Goal: Task Accomplishment & Management: Complete application form

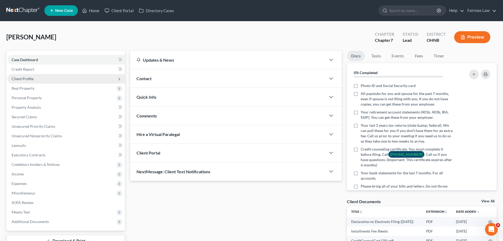
click at [35, 75] on span "Client Profile" at bounding box center [66, 79] width 118 height 10
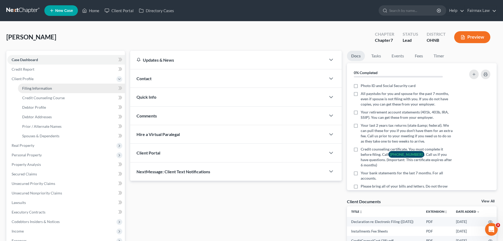
click at [37, 87] on span "Filing Information" at bounding box center [37, 88] width 30 height 4
select select "1"
select select "0"
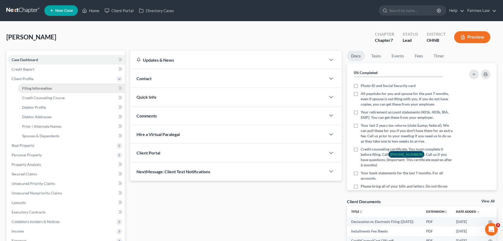
select select "36"
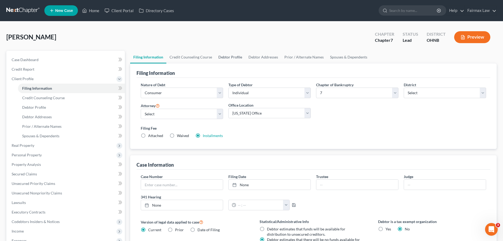
click at [235, 57] on link "Debtor Profile" at bounding box center [230, 57] width 30 height 13
select select "0"
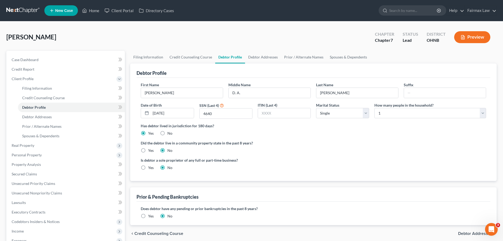
radio input "true"
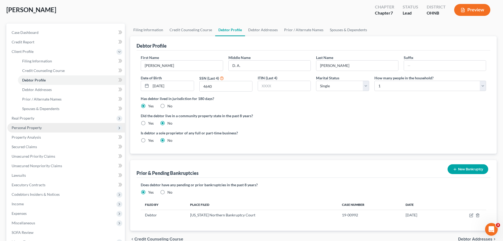
scroll to position [53, 0]
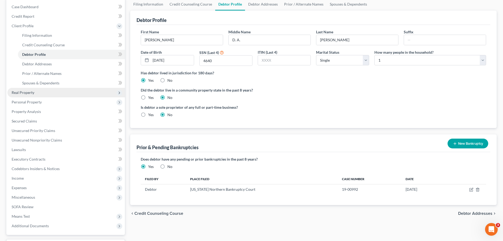
click at [29, 93] on span "Real Property" at bounding box center [23, 92] width 23 height 4
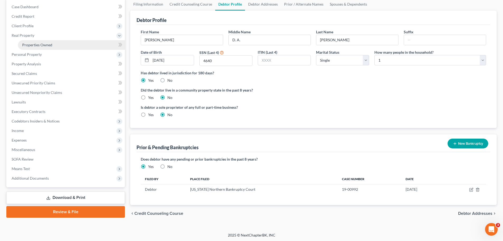
click at [42, 44] on span "Properties Owned" at bounding box center [37, 45] width 30 height 4
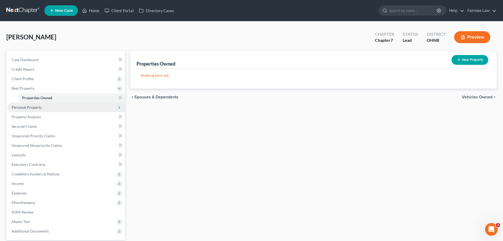
click at [25, 108] on span "Personal Property" at bounding box center [27, 107] width 30 height 4
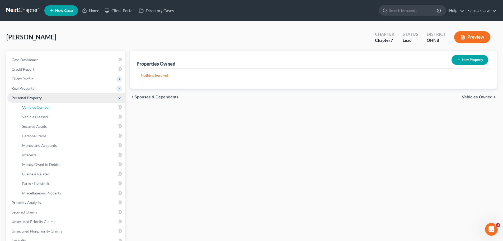
click at [25, 108] on span "Vehicles Owned" at bounding box center [35, 107] width 26 height 4
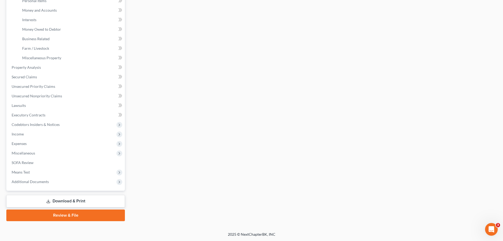
scroll to position [135, 0]
click at [22, 133] on span "Income" at bounding box center [18, 133] width 12 height 4
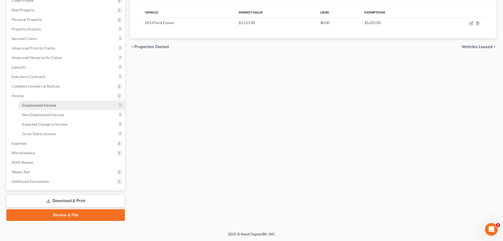
click at [29, 104] on span "Employment Income" at bounding box center [39, 105] width 34 height 4
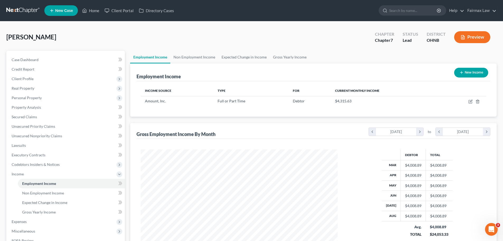
scroll to position [99, 208]
click at [185, 57] on link "Non Employment Income" at bounding box center [194, 57] width 48 height 13
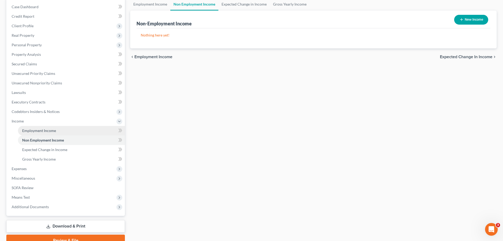
scroll to position [78, 0]
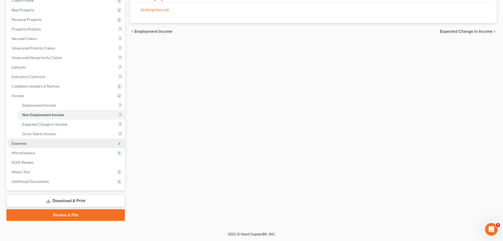
click at [34, 147] on span "Expenses" at bounding box center [66, 143] width 118 height 10
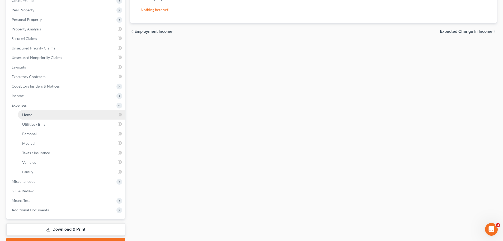
click at [33, 117] on link "Home" at bounding box center [71, 115] width 107 height 10
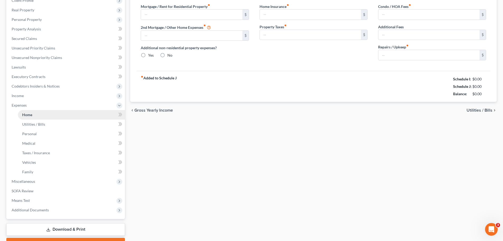
scroll to position [9, 0]
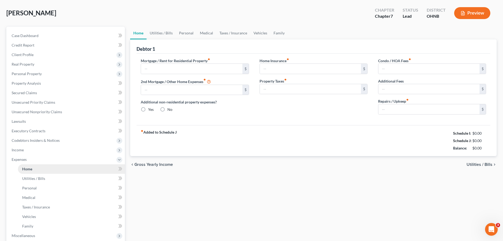
type input "1,438.00"
type input "0.00"
radio input "true"
type input "0.00"
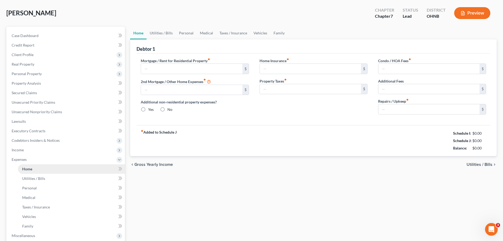
type input "0.00"
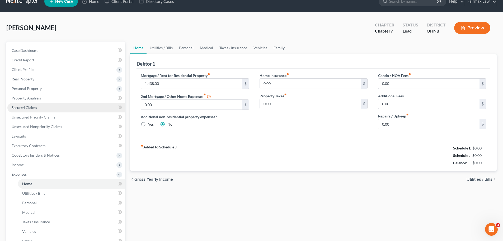
scroll to position [0, 0]
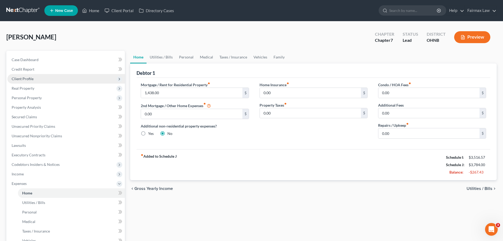
click at [27, 78] on span "Client Profile" at bounding box center [23, 78] width 22 height 4
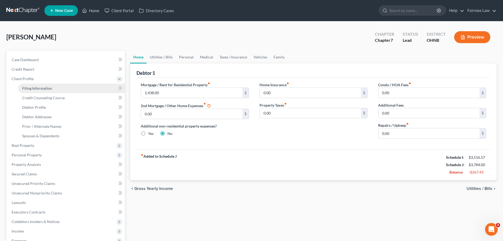
click at [45, 84] on link "Filing Information" at bounding box center [71, 89] width 107 height 10
select select "1"
select select "0"
select select "61"
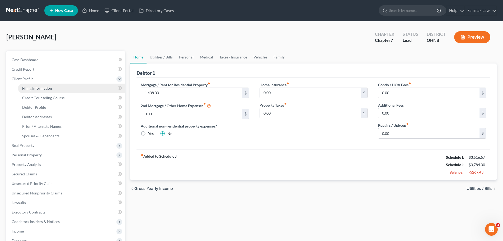
select select "16"
select select "0"
select select "36"
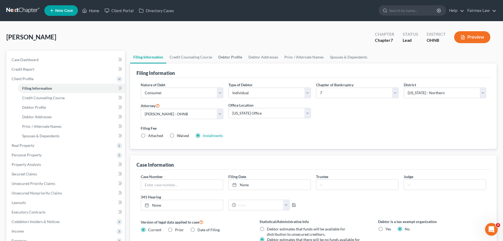
click at [229, 57] on link "Debtor Profile" at bounding box center [230, 57] width 30 height 13
select select "0"
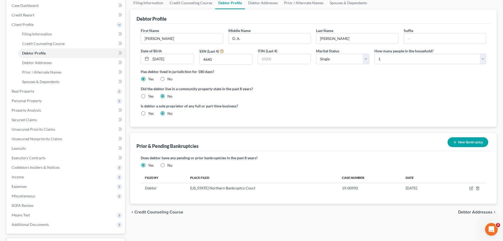
scroll to position [53, 0]
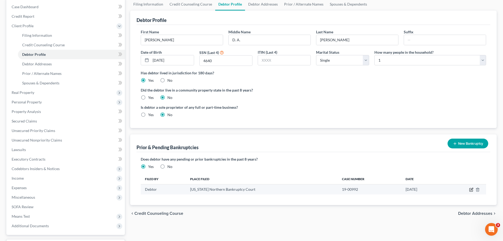
click at [470, 191] on icon "button" at bounding box center [471, 189] width 3 height 3
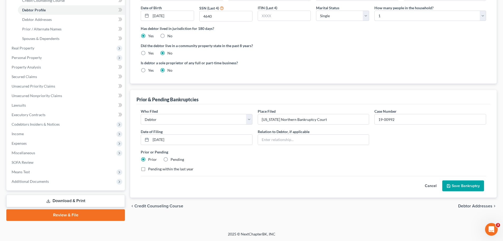
scroll to position [0, 0]
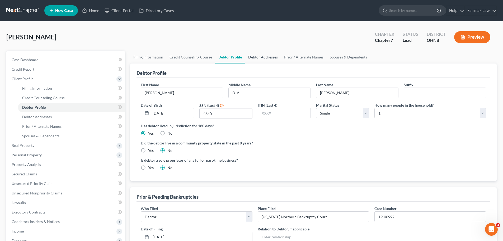
click at [264, 56] on link "Debtor Addresses" at bounding box center [263, 57] width 36 height 13
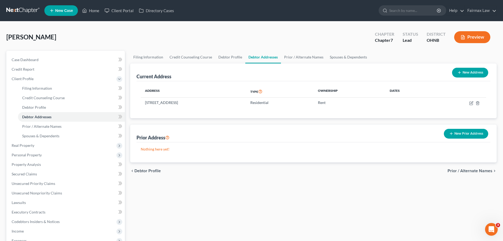
click at [460, 132] on button "New Prior Address" at bounding box center [466, 134] width 44 height 10
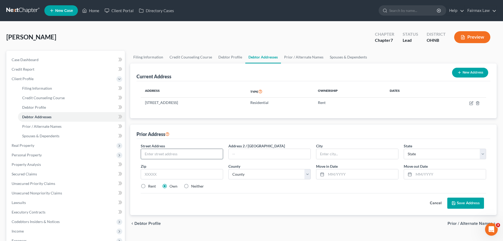
click at [187, 153] on input "text" at bounding box center [182, 154] width 82 height 10
click at [188, 150] on input "[STREET_ADDRESS]" at bounding box center [182, 154] width 82 height 10
type input "[STREET_ADDRESS]"
click at [359, 158] on input "text" at bounding box center [358, 154] width 82 height 10
type input "[PERSON_NAME]"
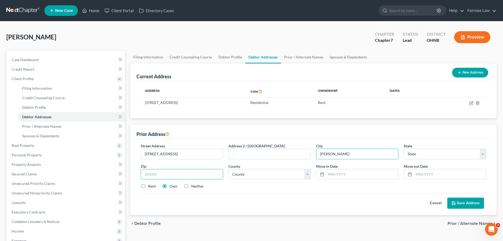
click at [175, 176] on input "text" at bounding box center [182, 174] width 82 height 11
type input "46403"
select select "15"
click at [208, 124] on div "Current Address New Address Address Type Ownership Dates [STREET_ADDRESS] Resid…" at bounding box center [313, 138] width 367 height 151
click at [149, 184] on label "Rent" at bounding box center [152, 185] width 8 height 5
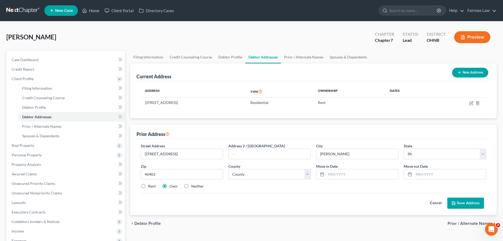
click at [150, 184] on input "Rent" at bounding box center [151, 184] width 3 height 3
radio input "true"
click at [255, 172] on select "County [GEOGRAPHIC_DATA] [GEOGRAPHIC_DATA] [GEOGRAPHIC_DATA] [GEOGRAPHIC_DATA] …" at bounding box center [270, 174] width 82 height 11
select select "45"
click at [229, 169] on select "County [GEOGRAPHIC_DATA] [GEOGRAPHIC_DATA] [GEOGRAPHIC_DATA] [GEOGRAPHIC_DATA] …" at bounding box center [270, 174] width 82 height 11
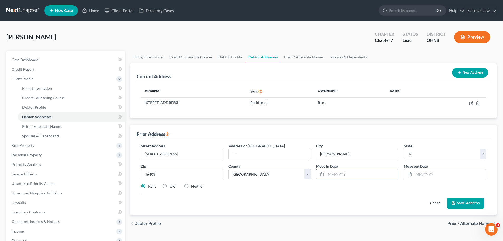
click at [332, 173] on input "text" at bounding box center [362, 174] width 72 height 10
type input "[DATE]"
click at [440, 172] on input "text" at bounding box center [450, 174] width 72 height 10
type input "[DATE]"
click at [452, 202] on button "Save Address" at bounding box center [466, 202] width 37 height 11
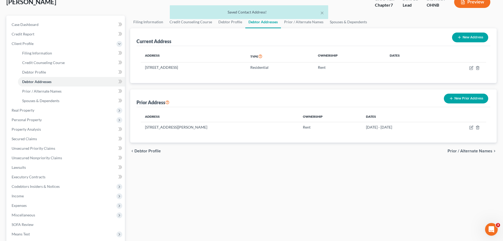
scroll to position [26, 0]
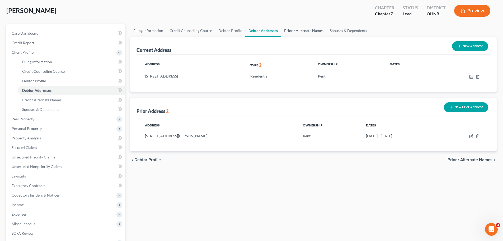
click at [292, 30] on link "Prior / Alternate Names" at bounding box center [304, 30] width 46 height 13
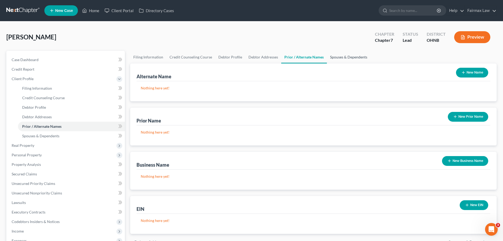
click at [330, 56] on link "Spouses & Dependents" at bounding box center [349, 57] width 44 height 13
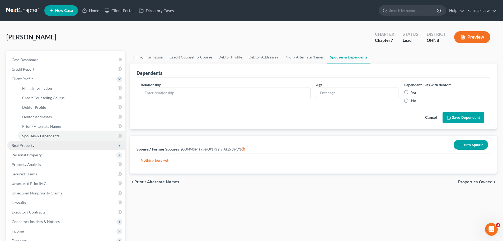
click at [27, 144] on span "Real Property" at bounding box center [23, 145] width 23 height 4
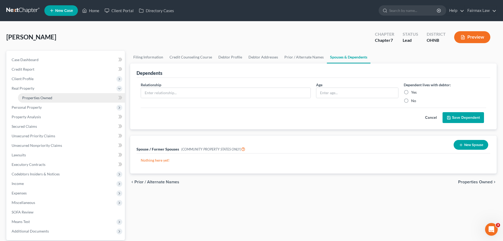
click at [44, 98] on span "Properties Owned" at bounding box center [37, 97] width 30 height 4
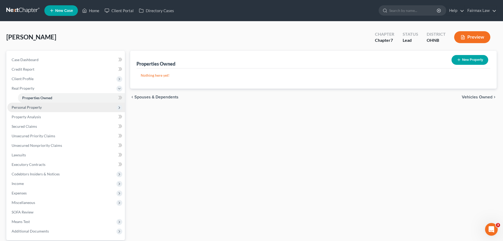
click at [40, 108] on span "Personal Property" at bounding box center [27, 107] width 30 height 4
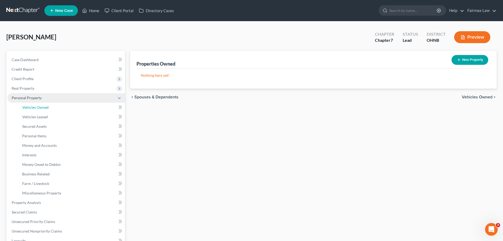
click at [40, 108] on span "Vehicles Owned" at bounding box center [35, 107] width 26 height 4
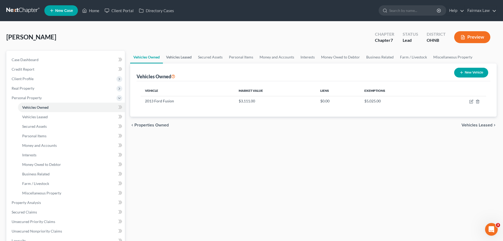
click at [190, 62] on link "Vehicles Leased" at bounding box center [179, 57] width 32 height 13
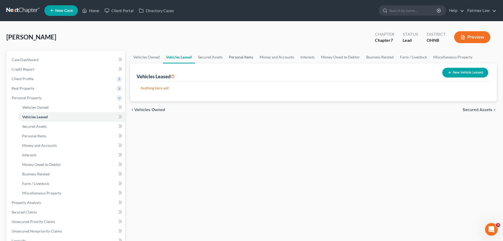
click at [232, 58] on link "Personal Items" at bounding box center [241, 57] width 31 height 13
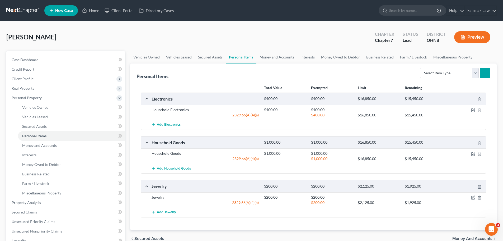
click at [476, 112] on div at bounding box center [468, 109] width 38 height 5
click at [474, 111] on icon "button" at bounding box center [473, 110] width 4 height 4
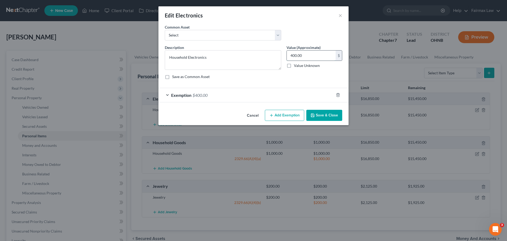
click at [307, 55] on input "400.00" at bounding box center [311, 55] width 49 height 10
type input "2,000.00"
click at [211, 94] on div "Exemption $400.00" at bounding box center [246, 95] width 175 height 14
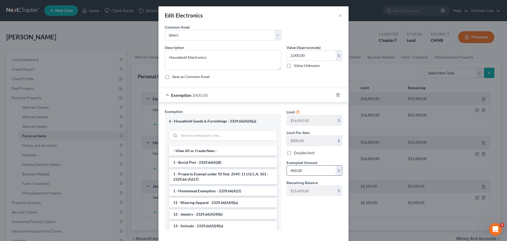
click at [301, 170] on input "400.00" at bounding box center [311, 170] width 49 height 10
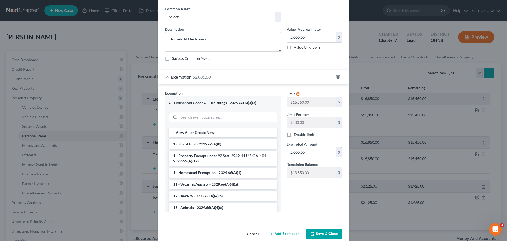
scroll to position [27, 0]
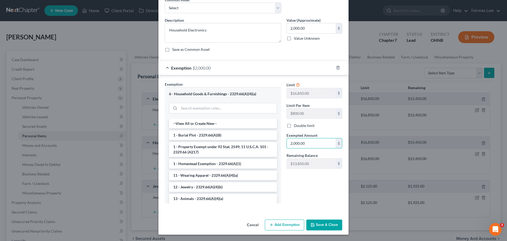
type input "2,000.00"
click at [323, 224] on button "Save & Close" at bounding box center [325, 224] width 36 height 11
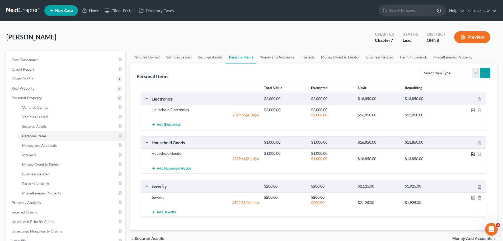
click at [472, 152] on icon "button" at bounding box center [473, 153] width 3 height 3
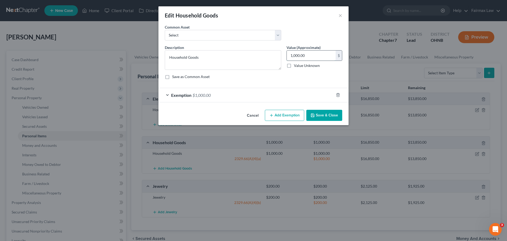
click at [310, 58] on input "1,000.00" at bounding box center [311, 55] width 49 height 10
type input "300.00"
click at [202, 91] on div "Exemption $1,000.00" at bounding box center [246, 95] width 175 height 14
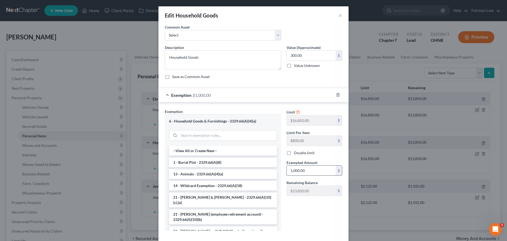
click at [297, 174] on input "1,000.00" at bounding box center [311, 170] width 49 height 10
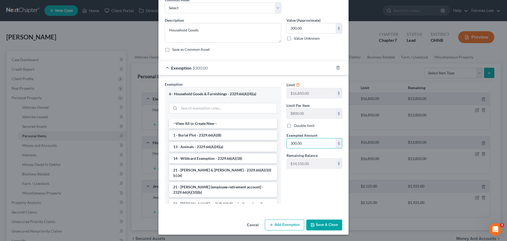
type input "300.00"
click at [325, 221] on button "Save & Close" at bounding box center [325, 224] width 36 height 11
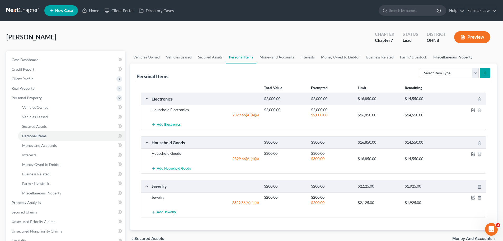
click at [437, 62] on link "Miscellaneous Property" at bounding box center [453, 57] width 45 height 13
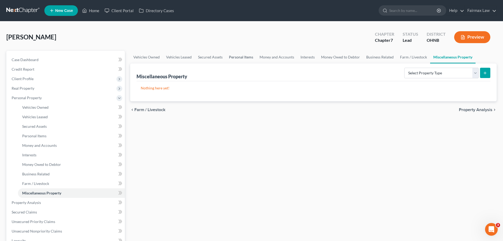
click at [236, 57] on link "Personal Items" at bounding box center [241, 57] width 31 height 13
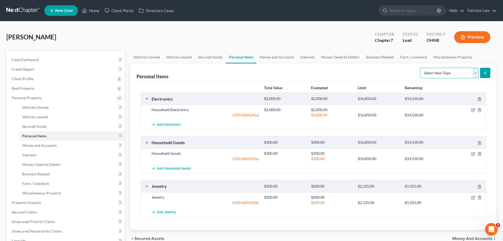
drag, startPoint x: 424, startPoint y: 74, endPoint x: 424, endPoint y: 77, distance: 3.0
click at [424, 74] on select "Select Item Type Clothing Collectibles Of Value Electronics Firearms Household …" at bounding box center [449, 73] width 59 height 11
select select "clothing"
click at [421, 68] on select "Select Item Type Clothing Collectibles Of Value Electronics Firearms Household …" at bounding box center [449, 73] width 59 height 11
click at [481, 73] on button "submit" at bounding box center [485, 73] width 10 height 10
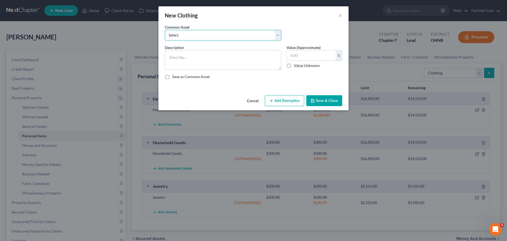
drag, startPoint x: 246, startPoint y: 37, endPoint x: 242, endPoint y: 40, distance: 5.1
click at [246, 37] on select "Select Everyday clothing Professional Men's wear. Everyday wearing apparel Comm…" at bounding box center [223, 35] width 117 height 11
select select "0"
click at [165, 30] on select "Select Everyday clothing Professional Men's wear. Everyday wearing apparel Comm…" at bounding box center [223, 35] width 117 height 11
type textarea "Everyday clothing"
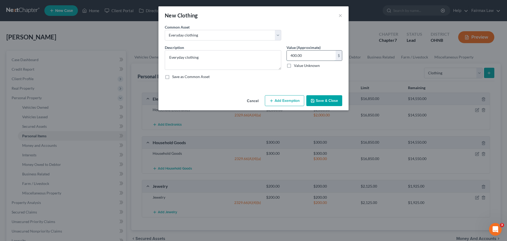
click at [309, 58] on input "400.00" at bounding box center [311, 55] width 49 height 10
type input "300.00"
click at [290, 104] on button "Add Exemption" at bounding box center [284, 100] width 39 height 11
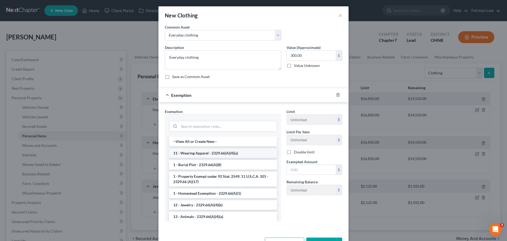
click at [205, 152] on li "11 - Wearing Apparel - 2329.66(A)(4)(a)" at bounding box center [223, 153] width 108 height 10
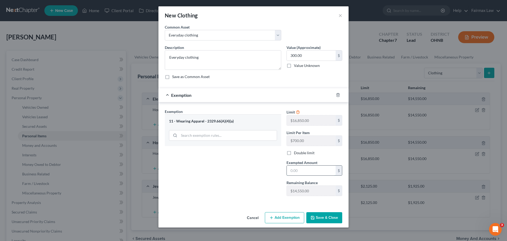
click at [299, 169] on input "text" at bounding box center [311, 170] width 49 height 10
type input "300.00"
click at [323, 219] on button "Save & Close" at bounding box center [325, 217] width 36 height 11
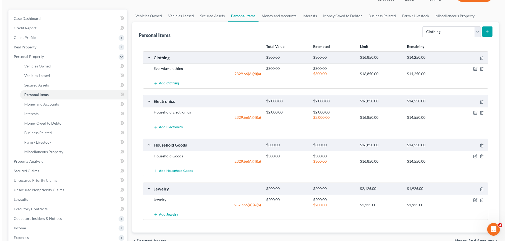
scroll to position [53, 0]
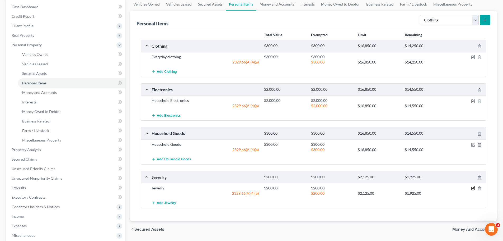
click at [473, 190] on icon "button" at bounding box center [473, 188] width 3 height 3
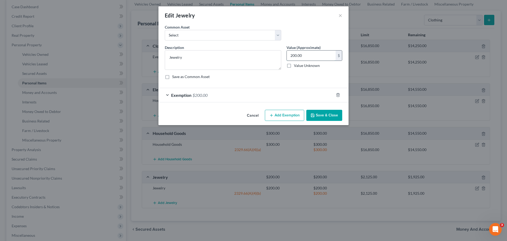
click at [316, 54] on input "200.00" at bounding box center [311, 55] width 49 height 10
type input "100.00"
click at [207, 94] on span "$200.00" at bounding box center [200, 95] width 15 height 5
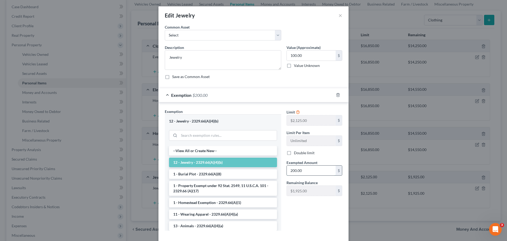
click at [309, 172] on input "200.00" at bounding box center [311, 170] width 49 height 10
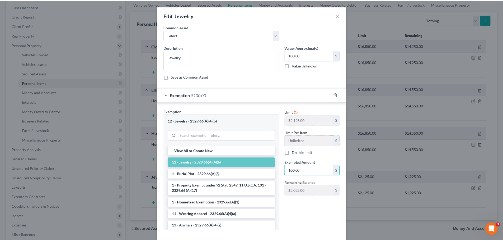
scroll to position [27, 0]
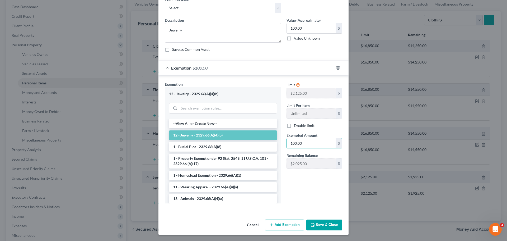
type input "100.00"
click at [330, 228] on button "Save & Close" at bounding box center [325, 224] width 36 height 11
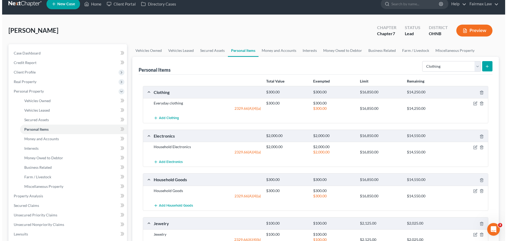
scroll to position [0, 0]
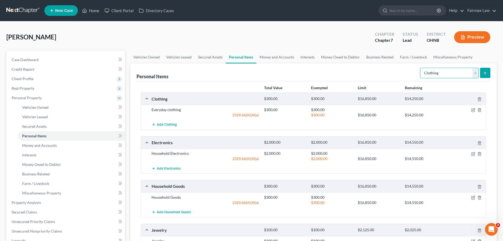
click at [441, 75] on select "Select Item Type Clothing Collectibles Of Value Electronics Firearms Household …" at bounding box center [449, 73] width 59 height 11
click at [344, 67] on div "Personal Items Select Item Type Clothing Collectibles Of Value Electronics Fire…" at bounding box center [314, 72] width 354 height 18
click at [286, 54] on link "Money and Accounts" at bounding box center [277, 57] width 41 height 13
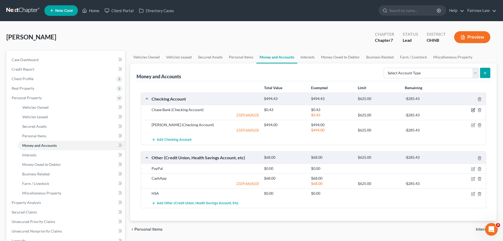
click at [473, 111] on icon "button" at bounding box center [474, 109] width 2 height 2
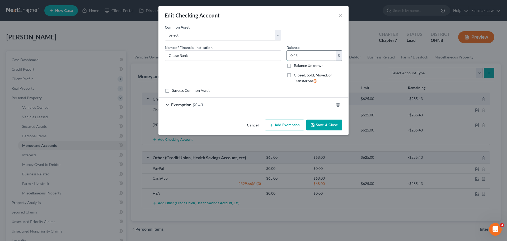
click at [310, 54] on input "0.43" at bounding box center [311, 55] width 49 height 10
type input "0.00"
click at [188, 105] on span "Exemption" at bounding box center [181, 104] width 20 height 5
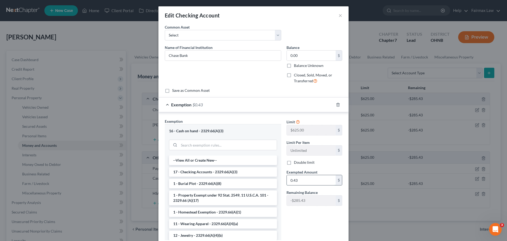
click at [290, 184] on input "0.43" at bounding box center [311, 180] width 49 height 10
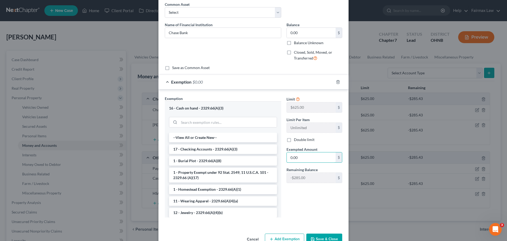
scroll to position [37, 0]
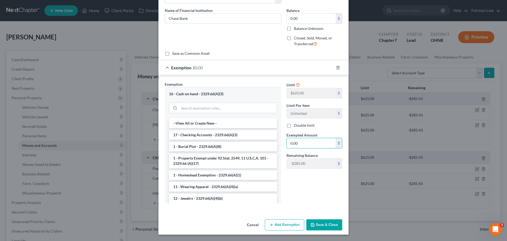
type input "0.00"
click at [334, 221] on button "Save & Close" at bounding box center [325, 224] width 36 height 11
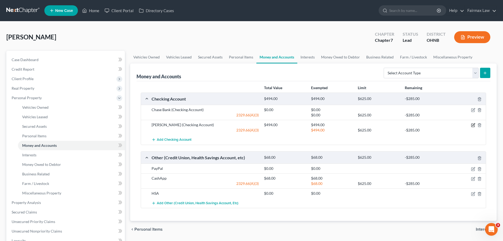
click at [474, 124] on icon "button" at bounding box center [474, 124] width 2 height 2
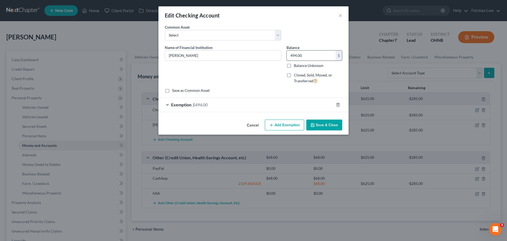
click at [317, 58] on input "494.00" at bounding box center [311, 55] width 49 height 10
type input "0.00"
click at [208, 102] on span "$494.00" at bounding box center [200, 104] width 15 height 5
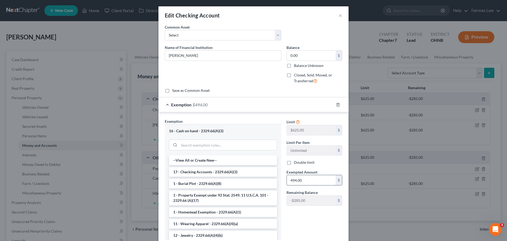
click at [301, 178] on input "494.00" at bounding box center [311, 180] width 49 height 10
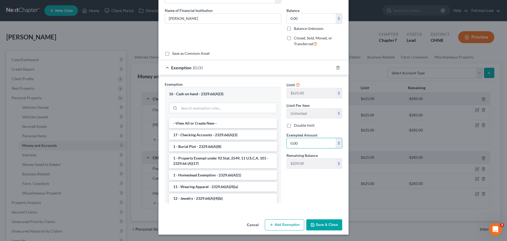
type input "0.00"
click at [318, 220] on button "Save & Close" at bounding box center [325, 224] width 36 height 11
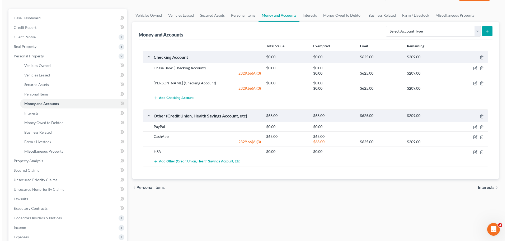
scroll to position [53, 0]
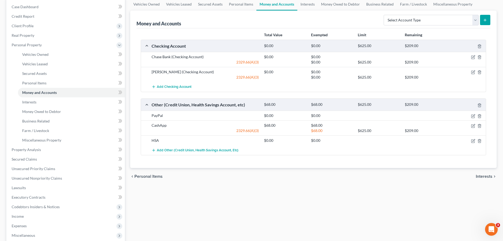
click at [476, 126] on div at bounding box center [468, 125] width 38 height 5
click at [472, 126] on icon "button" at bounding box center [473, 125] width 3 height 3
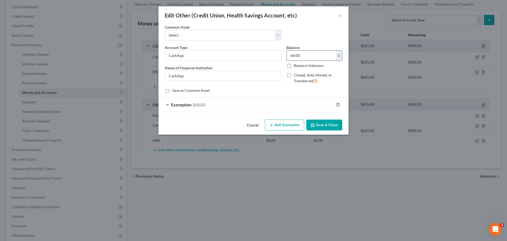
click at [297, 52] on input "68.00" at bounding box center [311, 55] width 49 height 10
type input "0.00"
click at [201, 104] on span "$68.00" at bounding box center [199, 104] width 13 height 5
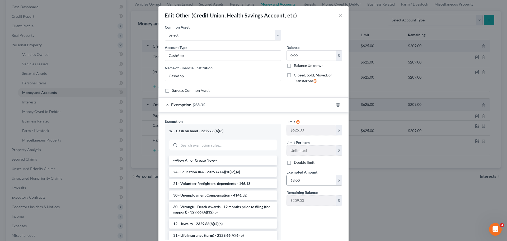
click at [294, 181] on input "68.00" at bounding box center [311, 180] width 49 height 10
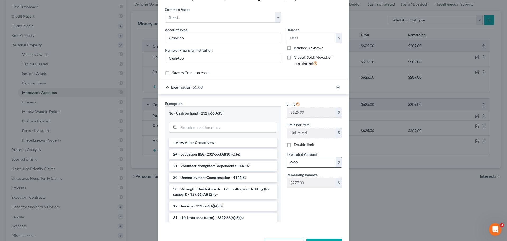
scroll to position [37, 0]
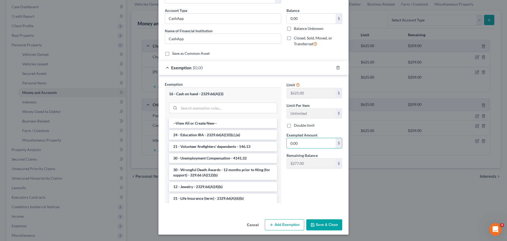
type input "0.00"
click at [326, 225] on button "Save & Close" at bounding box center [325, 224] width 36 height 11
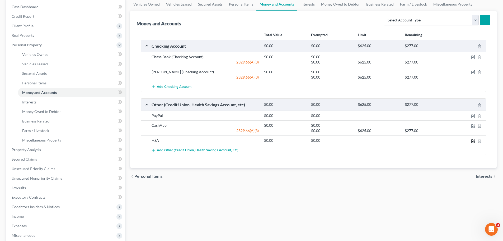
click at [474, 139] on icon "button" at bounding box center [473, 141] width 4 height 4
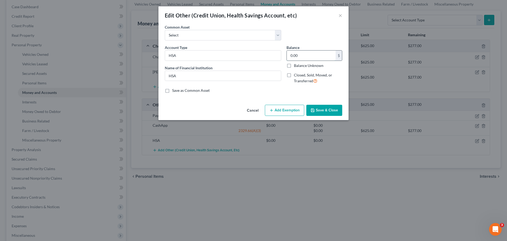
click at [313, 51] on input "0.00" at bounding box center [311, 55] width 49 height 10
type input "25.00"
click at [279, 109] on button "Add Exemption" at bounding box center [284, 110] width 39 height 11
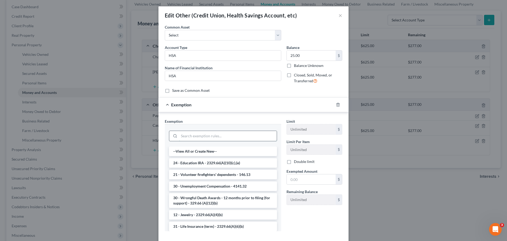
click at [228, 137] on input "search" at bounding box center [228, 136] width 98 height 10
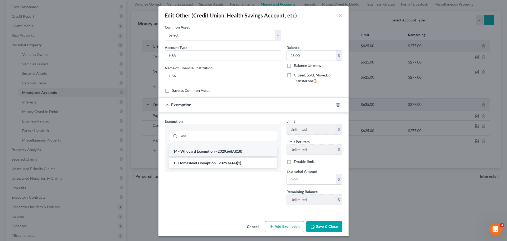
type input "wil"
click at [216, 152] on li "14 - Wildcard Exemption - 2329.66(A)(18)" at bounding box center [223, 151] width 108 height 10
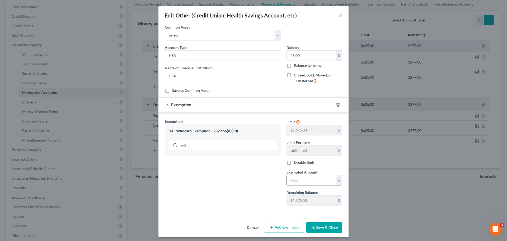
click at [295, 177] on input "text" at bounding box center [311, 180] width 49 height 10
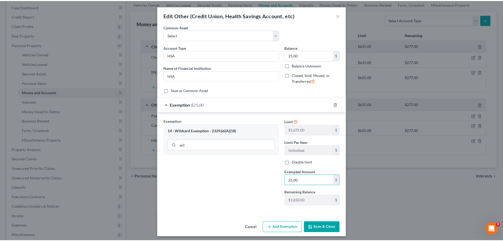
scroll to position [2, 0]
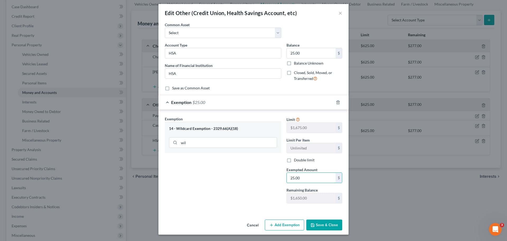
type input "25.00"
click at [325, 223] on button "Save & Close" at bounding box center [325, 224] width 36 height 11
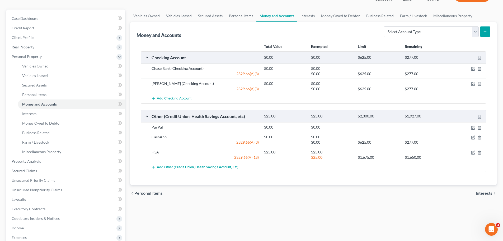
scroll to position [53, 0]
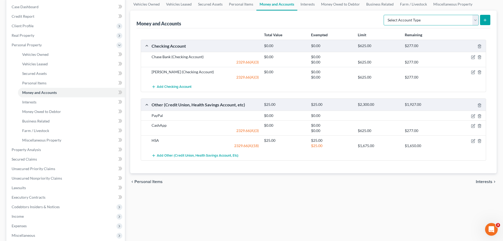
click at [432, 24] on select "Select Account Type Brokerage Cash on Hand Certificates of Deposit Checking Acc…" at bounding box center [431, 20] width 95 height 11
select select "checking"
click at [385, 15] on select "Select Account Type Brokerage Cash on Hand Certificates of Deposit Checking Acc…" at bounding box center [431, 20] width 95 height 11
click at [488, 20] on button "submit" at bounding box center [485, 20] width 10 height 10
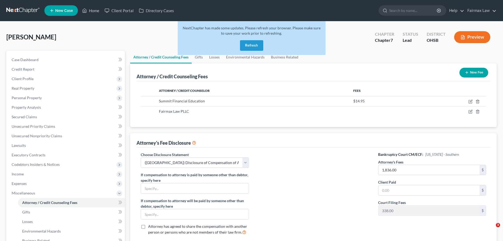
select select "5"
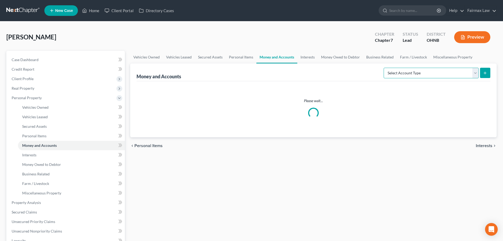
drag, startPoint x: 425, startPoint y: 69, endPoint x: 423, endPoint y: 77, distance: 8.9
click at [425, 69] on select "Select Account Type Brokerage Cash on Hand Certificates of Deposit Checking Acc…" at bounding box center [431, 73] width 95 height 11
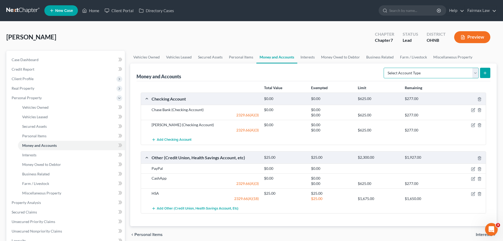
select select "checking"
click at [385, 68] on select "Select Account Type Brokerage Cash on Hand Certificates of Deposit Checking Acc…" at bounding box center [431, 73] width 95 height 11
click at [486, 72] on icon "submit" at bounding box center [485, 73] width 4 height 4
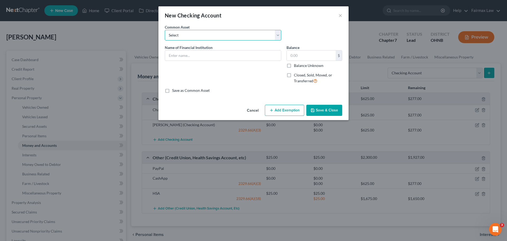
click at [218, 34] on select "Select Day Air FCU Dollar Bank Wisely Comerica Bank USAA Huntington Bank Money …" at bounding box center [223, 35] width 117 height 11
click at [217, 37] on select "Select Day Air FCU Dollar Bank Wisely Comerica Bank USAA Huntington Bank Money …" at bounding box center [223, 35] width 117 height 11
click at [201, 52] on input "text" at bounding box center [223, 55] width 116 height 10
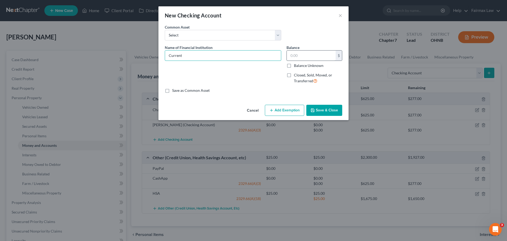
type input "Current"
click at [317, 54] on input "text" at bounding box center [311, 55] width 49 height 10
type input "0.00"
click at [326, 110] on button "Save & Close" at bounding box center [325, 110] width 36 height 11
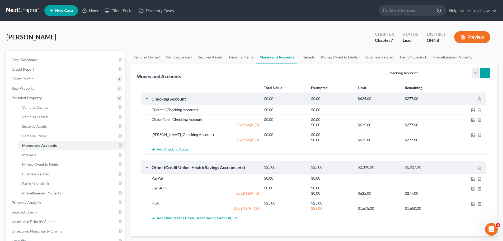
click at [304, 61] on link "Interests" at bounding box center [308, 57] width 21 height 13
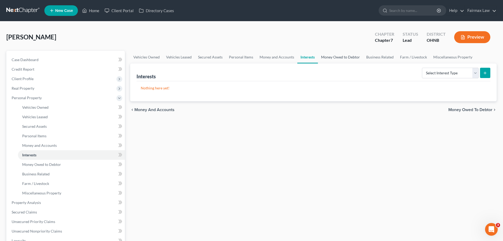
click at [329, 60] on link "Money Owed to Debtor" at bounding box center [340, 57] width 45 height 13
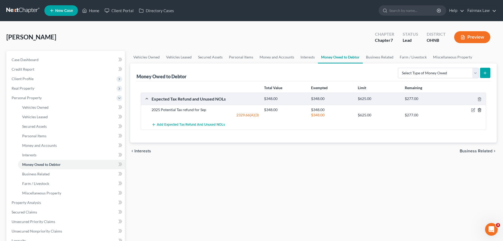
click at [481, 108] on icon "button" at bounding box center [480, 110] width 4 height 4
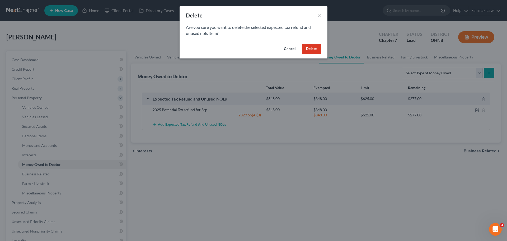
click at [319, 47] on button "Delete" at bounding box center [311, 49] width 19 height 11
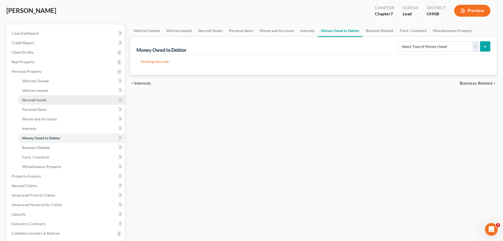
scroll to position [53, 0]
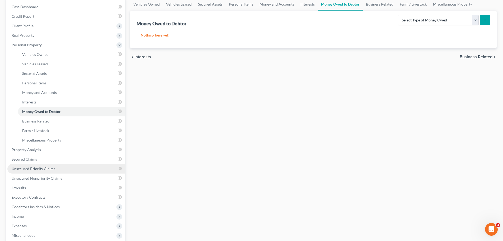
click at [49, 169] on span "Unsecured Priority Claims" at bounding box center [34, 168] width 44 height 4
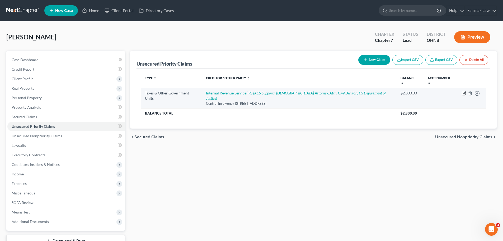
click at [466, 91] on icon "button" at bounding box center [464, 93] width 4 height 4
select select "0"
select select "39"
select select "0"
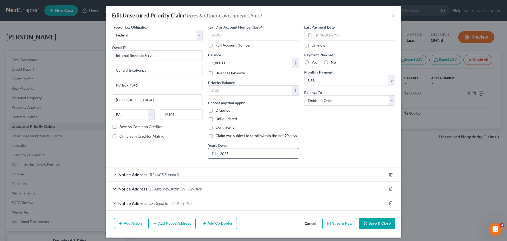
click at [229, 155] on input "2025" at bounding box center [258, 153] width 81 height 10
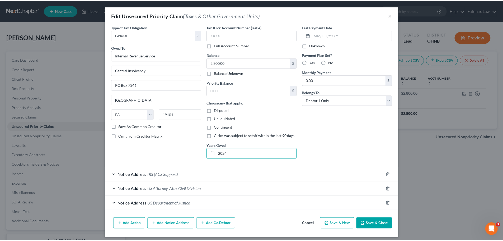
scroll to position [3, 0]
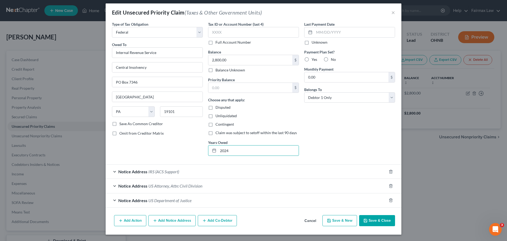
type input "2024"
click at [372, 220] on button "Save & Close" at bounding box center [377, 220] width 36 height 11
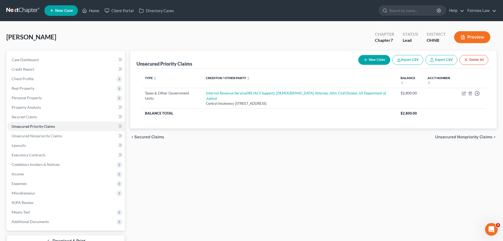
click at [382, 59] on button "New Claim" at bounding box center [375, 60] width 32 height 10
select select "0"
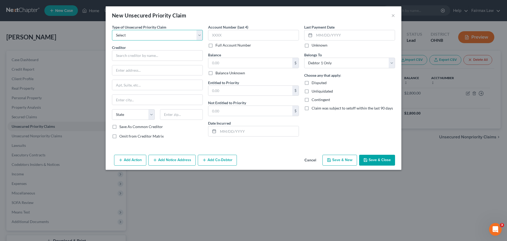
click at [165, 37] on select "Select Taxes & Other Government Units Domestic Support Obligations Extensions o…" at bounding box center [157, 35] width 91 height 11
select select "0"
click at [112, 30] on select "Select Taxes & Other Government Units Domestic Support Obligations Extensions o…" at bounding box center [157, 35] width 91 height 11
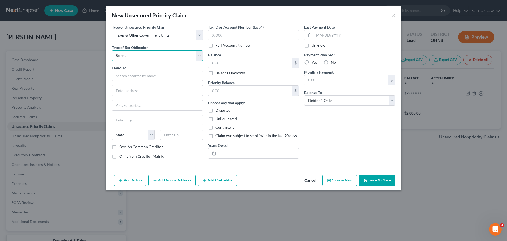
click at [159, 57] on select "Select Federal City State Franchise Tax Board Other" at bounding box center [157, 55] width 91 height 11
select select "0"
click at [112, 50] on select "Select Federal City State Franchise Tax Board Other" at bounding box center [157, 55] width 91 height 11
click at [222, 157] on input "text" at bounding box center [258, 153] width 81 height 10
type input "2023"
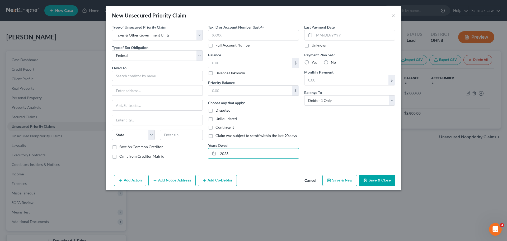
click at [166, 81] on div "Owed To * State AL AK AR AZ CA CO CT DE DC FL GA GU HI ID IL IN IA KS KY LA ME …" at bounding box center [157, 104] width 91 height 79
click at [167, 74] on input "text" at bounding box center [157, 76] width 91 height 11
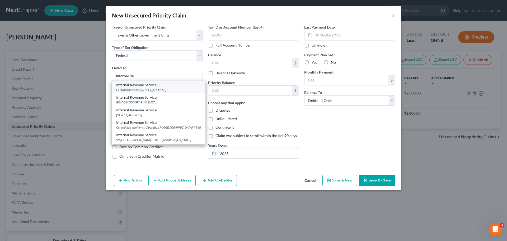
click at [163, 87] on div "Internal Revenue Service" at bounding box center [158, 84] width 85 height 5
type input "Internal Revenue Service"
type input "Central Insolvency"
type input "PO Box 7346"
type input "Philadelphia"
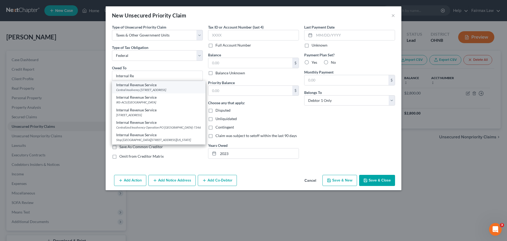
select select "39"
type input "19101"
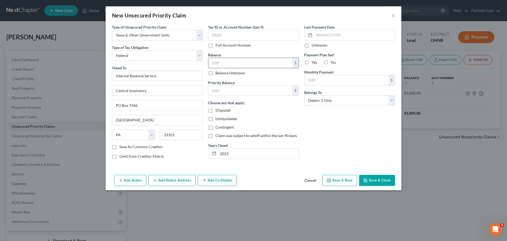
click at [218, 62] on input "text" at bounding box center [251, 63] width 84 height 10
type input "1,800.00"
click at [373, 180] on button "Save & Close" at bounding box center [377, 180] width 36 height 11
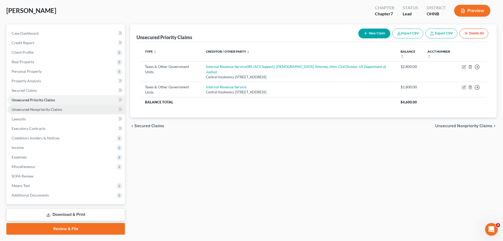
click at [54, 109] on span "Unsecured Nonpriority Claims" at bounding box center [37, 109] width 50 height 4
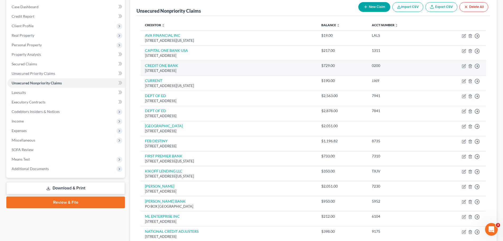
scroll to position [79, 0]
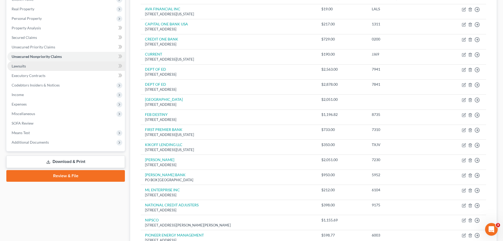
click at [35, 67] on link "Lawsuits" at bounding box center [66, 66] width 118 height 10
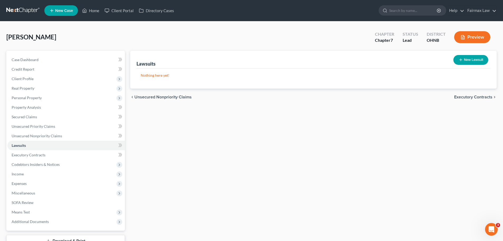
click at [469, 62] on button "New Lawsuit" at bounding box center [471, 60] width 35 height 10
select select "0"
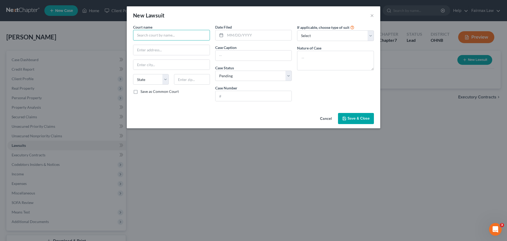
click at [185, 38] on input "text" at bounding box center [171, 35] width 77 height 11
type input "Cook County"
drag, startPoint x: 147, startPoint y: 43, endPoint x: 145, endPoint y: 49, distance: 6.4
paste input "10220 South 76th Avenue,"
type input "10220 South 76th Avenue"
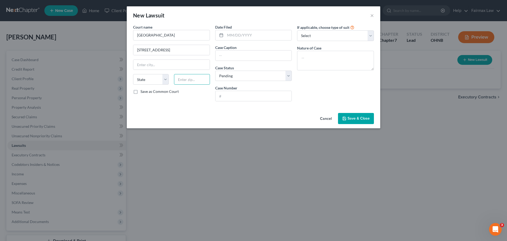
click at [181, 82] on input "text" at bounding box center [192, 79] width 36 height 11
type input "60455"
click at [202, 96] on div "Court name * Cook County 10220 South 76th Avenue State AL AK AR AZ CA CO CT DE …" at bounding box center [172, 64] width 82 height 81
type input "Bridgeview"
select select "14"
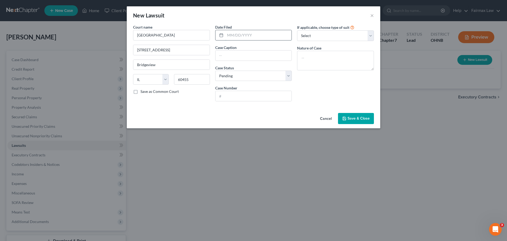
click at [232, 34] on input "text" at bounding box center [258, 35] width 67 height 10
type input "02/22/2024"
click at [239, 56] on input "text" at bounding box center [254, 55] width 76 height 10
type input "Crayton vs Gatling"
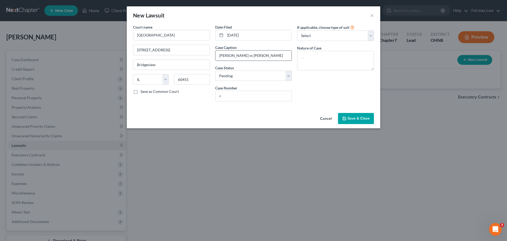
drag, startPoint x: 250, startPoint y: 56, endPoint x: 219, endPoint y: 56, distance: 31.2
click at [219, 56] on input "Crayton vs Gatling" at bounding box center [254, 55] width 76 height 10
click at [227, 97] on input "text" at bounding box center [254, 96] width 76 height 10
drag, startPoint x: 243, startPoint y: 95, endPoint x: 213, endPoint y: 96, distance: 29.6
click at [213, 96] on div "Date Filed 02/22/2024 Case Caption Crayton vs Gatling Case Status * Select Pend…" at bounding box center [254, 64] width 82 height 81
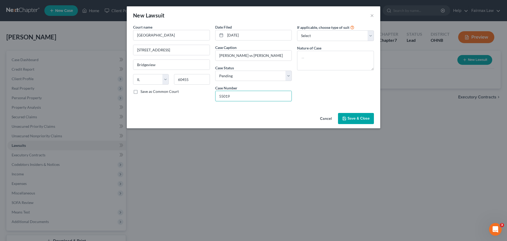
type input "55019"
click at [253, 93] on input "55019" at bounding box center [254, 96] width 76 height 10
drag, startPoint x: 249, startPoint y: 93, endPoint x: 214, endPoint y: 98, distance: 35.4
click at [214, 98] on div "Date Filed 02/22/2024 Case Caption Crayton vs Gatling Case Status * Select Pend…" at bounding box center [254, 64] width 82 height 81
click at [334, 55] on textarea at bounding box center [335, 61] width 77 height 20
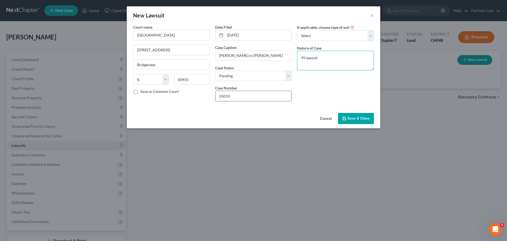
type textarea "PI lawsuit"
drag, startPoint x: 253, startPoint y: 95, endPoint x: 214, endPoint y: 102, distance: 39.3
click at [214, 102] on div "Date Filed 02/22/2024 Case Caption Crayton vs Gatling Case Status * Select Pend…" at bounding box center [254, 64] width 82 height 81
drag, startPoint x: 266, startPoint y: 96, endPoint x: 215, endPoint y: 101, distance: 50.7
click at [215, 101] on div "2024L001974" at bounding box center [253, 96] width 77 height 11
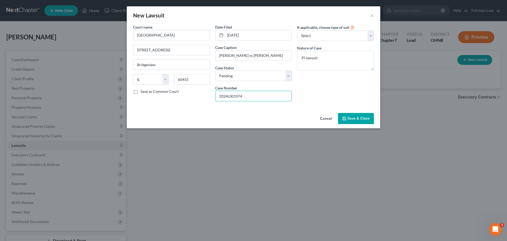
type input "2024L001974"
click at [352, 115] on button "Save & Close" at bounding box center [356, 118] width 36 height 11
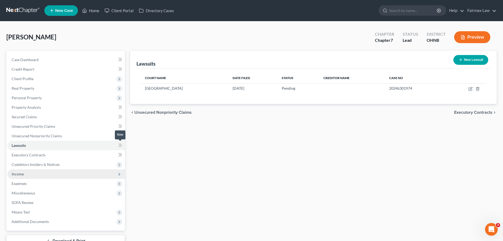
scroll to position [26, 0]
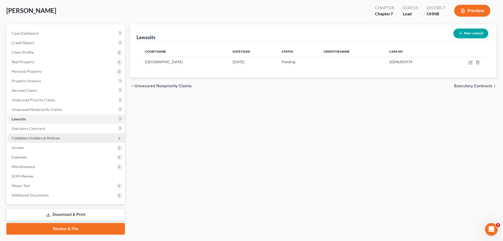
click at [38, 136] on span "Codebtors Insiders & Notices" at bounding box center [36, 138] width 48 height 4
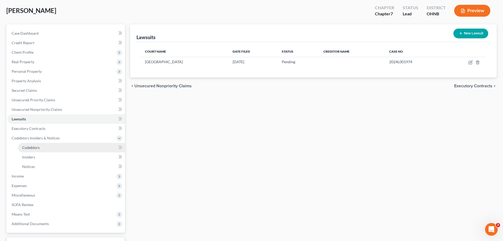
click at [50, 146] on link "Codebtors" at bounding box center [71, 148] width 107 height 10
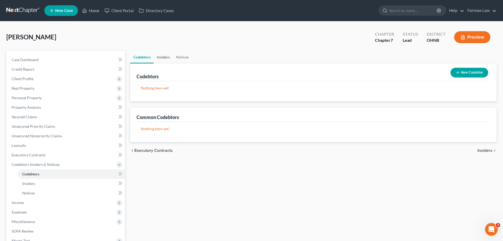
click at [159, 60] on link "Insiders" at bounding box center [163, 57] width 19 height 13
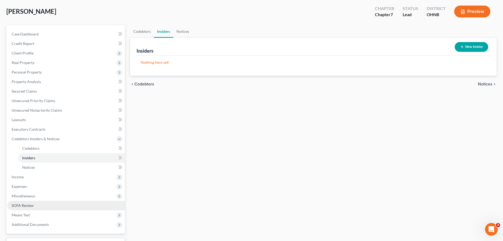
scroll to position [53, 0]
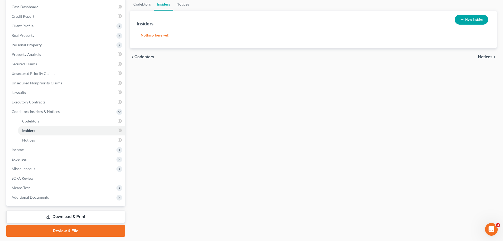
click at [17, 144] on ul "Codebtors Insiders Notices" at bounding box center [66, 130] width 118 height 29
click at [18, 149] on span "Income" at bounding box center [18, 149] width 12 height 4
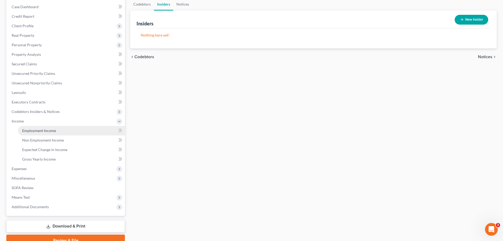
click at [46, 128] on span "Employment Income" at bounding box center [39, 130] width 34 height 4
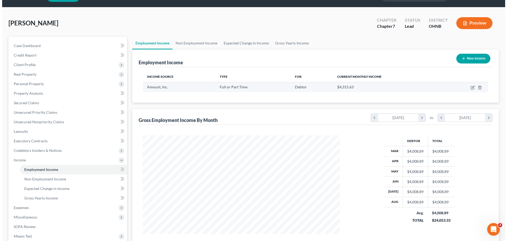
scroll to position [26, 0]
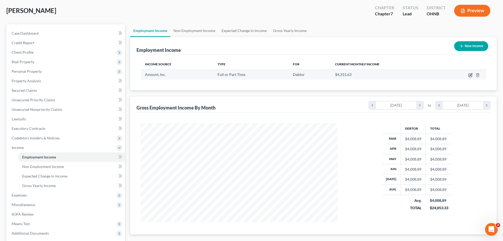
click at [472, 75] on icon "button" at bounding box center [471, 75] width 4 height 4
select select "0"
select select "14"
select select "2"
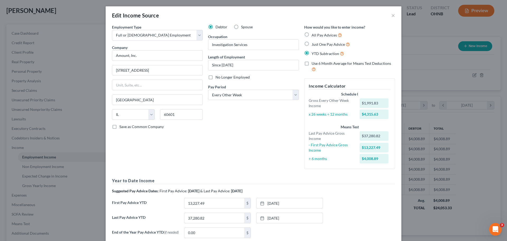
scroll to position [50, 0]
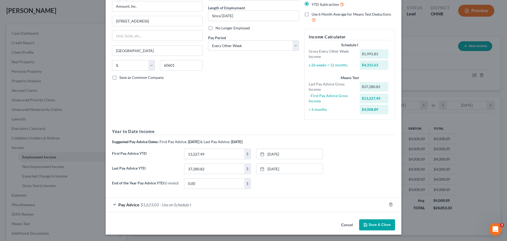
click at [147, 203] on span "$1,623.03" at bounding box center [150, 204] width 18 height 5
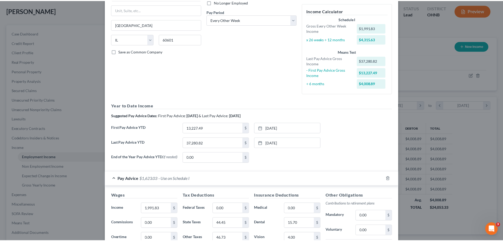
scroll to position [194, 0]
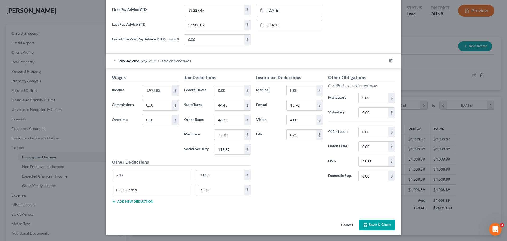
click at [376, 224] on button "Save & Close" at bounding box center [377, 224] width 36 height 11
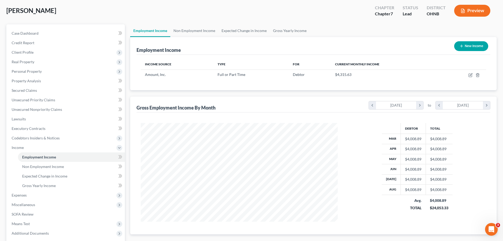
scroll to position [264193, 264084]
click at [191, 32] on link "Non Employment Income" at bounding box center [194, 30] width 48 height 13
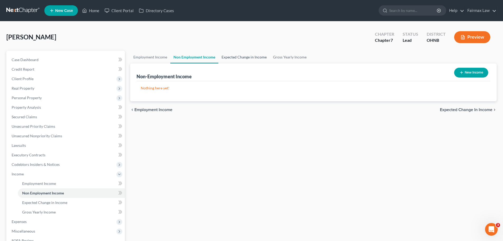
click at [248, 53] on link "Expected Change in Income" at bounding box center [245, 57] width 52 height 13
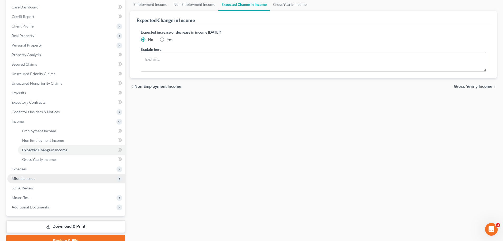
scroll to position [53, 0]
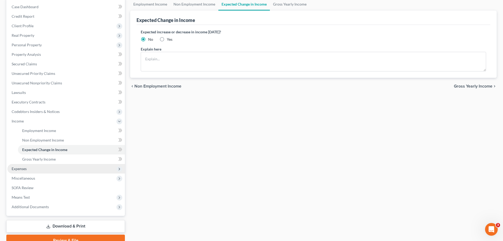
click at [37, 171] on span "Expenses" at bounding box center [66, 169] width 118 height 10
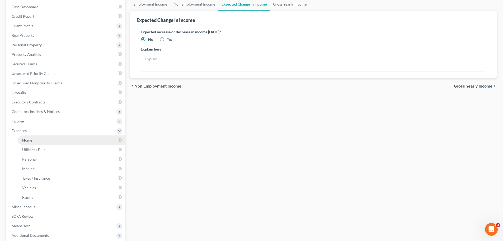
click at [33, 139] on link "Home" at bounding box center [71, 140] width 107 height 10
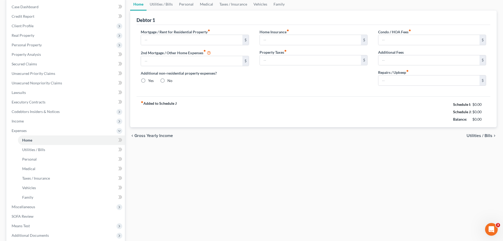
scroll to position [20, 0]
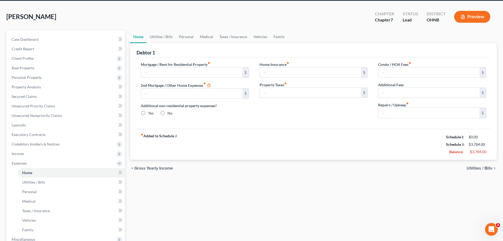
type input "1,438.00"
type input "0.00"
radio input "true"
type input "0.00"
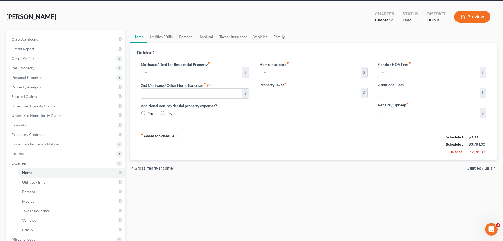
type input "0.00"
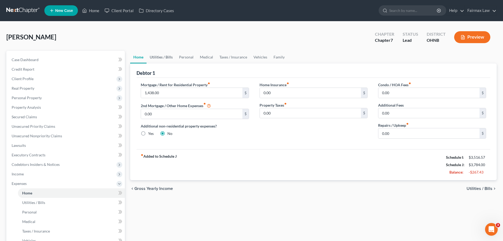
click at [161, 55] on link "Utilities / Bills" at bounding box center [161, 57] width 29 height 13
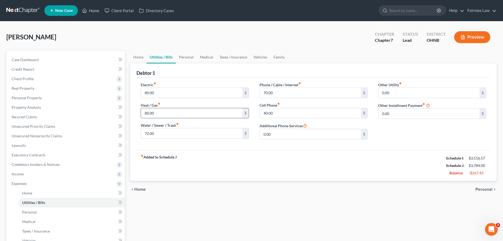
click at [157, 111] on input "80.00" at bounding box center [191, 113] width 101 height 10
type input "0.00"
click at [160, 91] on input "80.00" at bounding box center [191, 93] width 101 height 10
type input "200.00"
click at [168, 137] on input "72.00" at bounding box center [191, 133] width 101 height 10
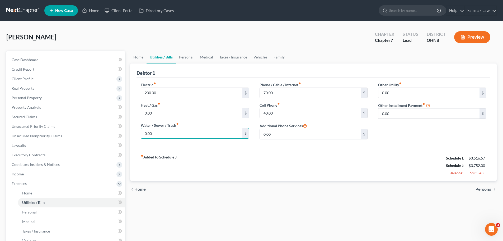
type input "0.00"
click at [223, 155] on div "fiber_manual_record Added to Schedule J Schedule I: $3,516.57 Schedule J: $3,75…" at bounding box center [314, 165] width 354 height 31
click at [267, 111] on input "40.00" at bounding box center [310, 113] width 101 height 10
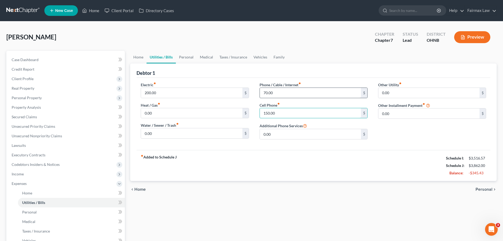
type input "150.00"
click at [294, 92] on input "70.00" at bounding box center [310, 93] width 101 height 10
click at [296, 150] on div "fiber_manual_record Added to Schedule J Schedule I: $3,516.57 Schedule J: $3,86…" at bounding box center [314, 165] width 354 height 31
click at [184, 57] on link "Personal" at bounding box center [186, 57] width 21 height 13
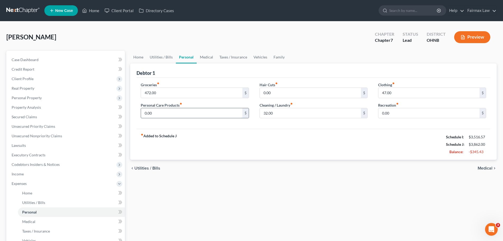
click at [191, 116] on input "0.00" at bounding box center [191, 113] width 101 height 10
type input "30.00"
click at [365, 144] on div "fiber_manual_record Added to Schedule J Schedule I: $3,516.57 Schedule J: $3,89…" at bounding box center [314, 144] width 354 height 31
click at [414, 115] on input "0.00" at bounding box center [429, 113] width 101 height 10
type input "100.00"
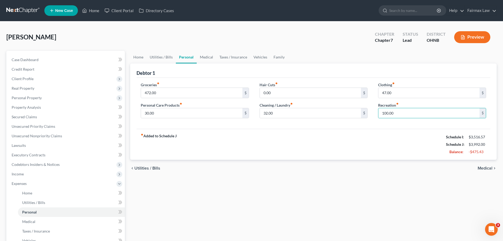
click at [351, 133] on div "fiber_manual_record Added to Schedule J Schedule I: $3,516.57 Schedule J: $3,99…" at bounding box center [314, 144] width 354 height 31
click at [391, 96] on input "47.00" at bounding box center [429, 93] width 101 height 10
type input "16.00"
click at [335, 154] on div "fiber_manual_record Added to Schedule J Schedule I: $3,516.57 Schedule J: $3,96…" at bounding box center [314, 144] width 354 height 31
click at [207, 59] on link "Medical" at bounding box center [207, 57] width 20 height 13
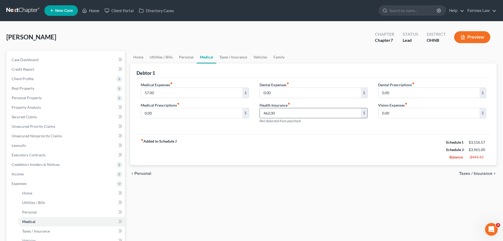
click at [295, 114] on input "462.00" at bounding box center [310, 113] width 101 height 10
type input "0.00"
click at [241, 148] on div "fiber_manual_record Added to Schedule J Schedule I: $3,516.57 Schedule J: $3,49…" at bounding box center [314, 149] width 354 height 31
click at [191, 93] on input "57.00" at bounding box center [191, 93] width 101 height 10
type input "0.00"
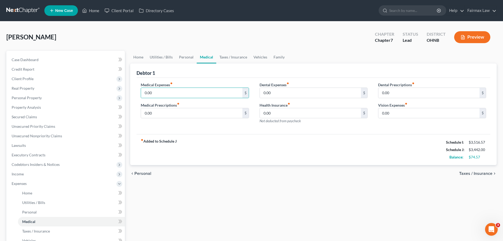
click at [251, 143] on div "fiber_manual_record Added to Schedule J Schedule I: $3,516.57 Schedule J: $3,44…" at bounding box center [314, 149] width 354 height 31
click at [275, 92] on input "0.00" at bounding box center [310, 93] width 101 height 10
type input "12.00"
click at [302, 158] on div "fiber_manual_record Added to Schedule J Schedule I: $3,516.57 Schedule J: $3,45…" at bounding box center [314, 149] width 354 height 31
click at [221, 56] on link "Taxes / Insurance" at bounding box center [233, 57] width 34 height 13
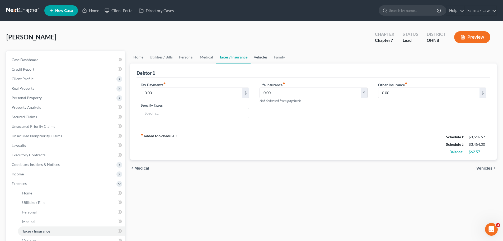
click at [266, 56] on link "Vehicles" at bounding box center [261, 57] width 20 height 13
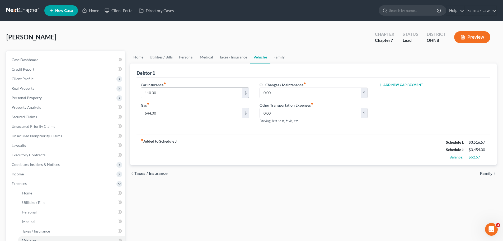
click at [185, 89] on input "110.00" at bounding box center [191, 93] width 101 height 10
type input "100.00"
click at [212, 142] on div "fiber_manual_record Added to Schedule J Schedule I: $3,516.57 Schedule J: $3,44…" at bounding box center [314, 149] width 354 height 31
click at [186, 110] on input "644.00" at bounding box center [191, 113] width 101 height 10
type input "100.00"
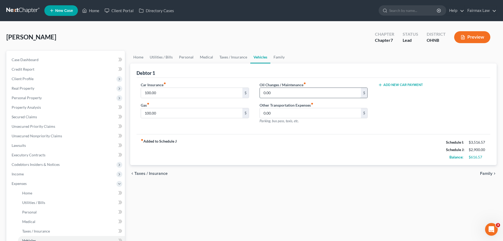
click at [303, 95] on input "0.00" at bounding box center [310, 93] width 101 height 10
type input "42.00"
click at [316, 160] on div "fiber_manual_record Added to Schedule J Schedule I: $3,516.57 Schedule J: $2,94…" at bounding box center [314, 149] width 354 height 31
click at [284, 57] on link "Family" at bounding box center [279, 57] width 17 height 13
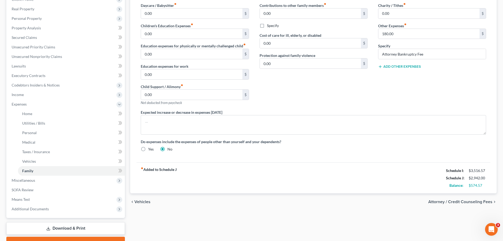
scroll to position [106, 0]
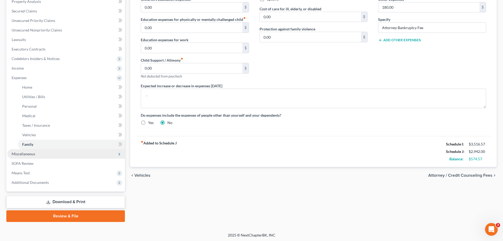
click at [43, 150] on span "Miscellaneous" at bounding box center [66, 154] width 118 height 10
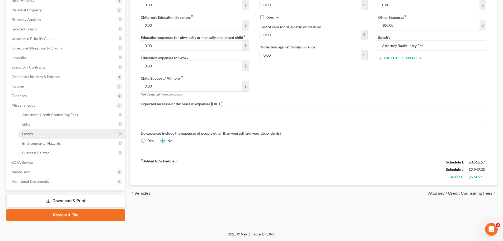
scroll to position [88, 0]
click at [58, 113] on span "Attorney / Credit Counseling Fees" at bounding box center [50, 114] width 56 height 4
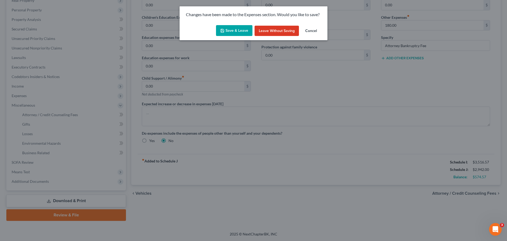
click at [231, 29] on button "Save & Leave" at bounding box center [234, 30] width 36 height 11
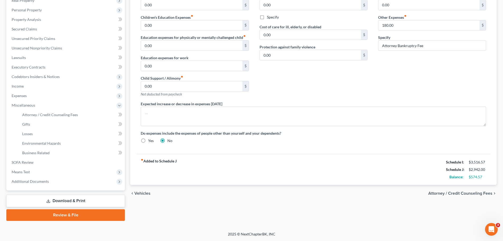
select select "4"
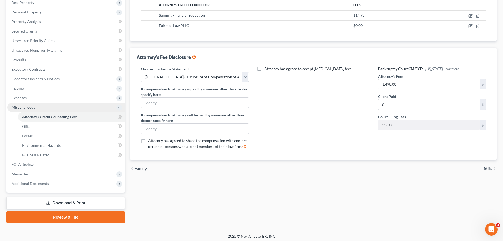
scroll to position [88, 0]
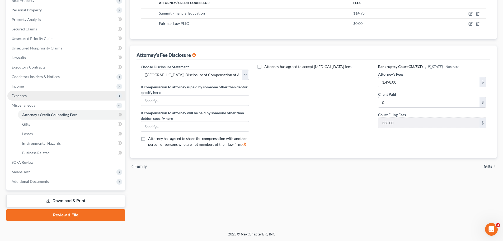
click at [30, 94] on span "Expenses" at bounding box center [66, 96] width 118 height 10
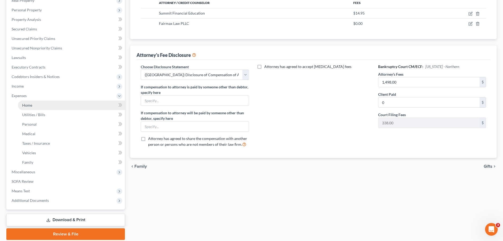
click at [34, 107] on link "Home" at bounding box center [71, 105] width 107 height 10
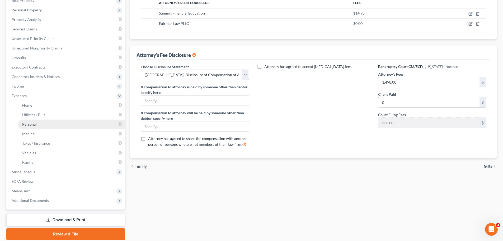
click at [31, 126] on span "Personal" at bounding box center [29, 124] width 15 height 4
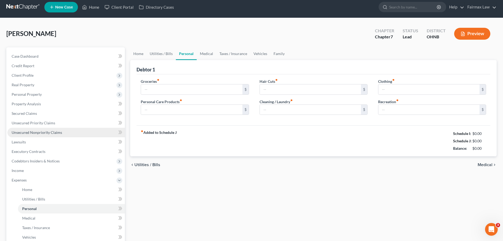
type input "472.00"
type input "30.00"
type input "0.00"
type input "32.00"
type input "16.00"
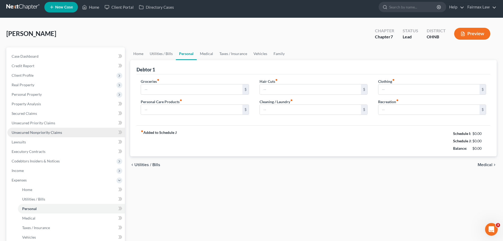
type input "100.00"
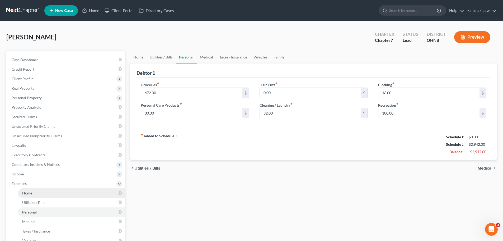
click at [35, 190] on link "Home" at bounding box center [71, 193] width 107 height 10
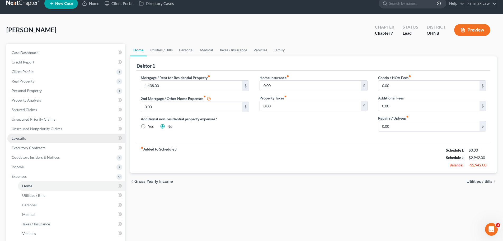
scroll to position [1, 0]
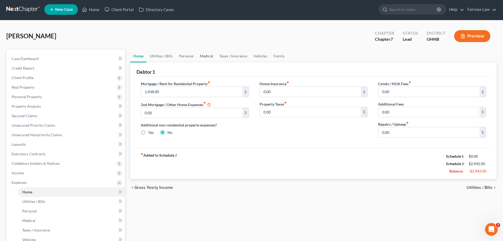
click at [210, 56] on link "Medical" at bounding box center [207, 56] width 20 height 13
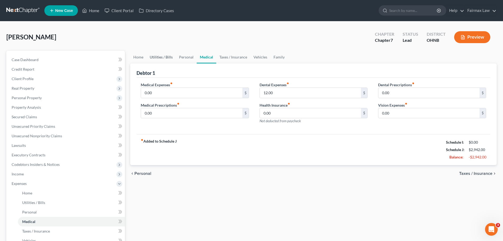
click at [174, 59] on link "Utilities / Bills" at bounding box center [161, 57] width 29 height 13
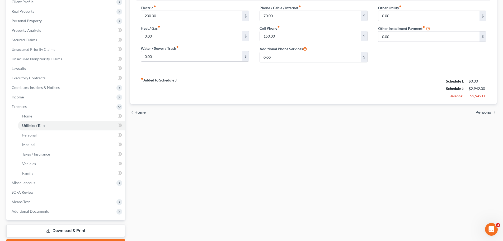
scroll to position [79, 0]
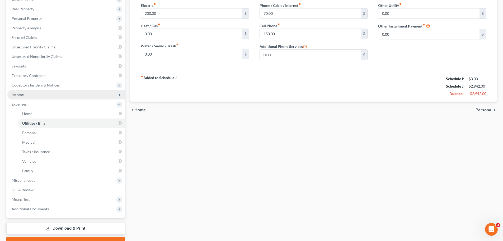
click at [31, 94] on span "Income" at bounding box center [66, 95] width 118 height 10
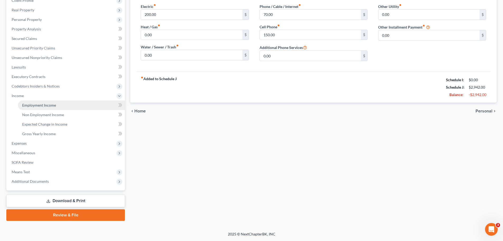
click at [34, 102] on link "Employment Income" at bounding box center [71, 105] width 107 height 10
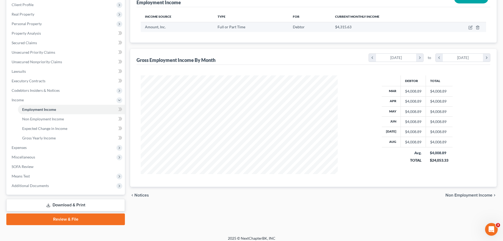
scroll to position [78, 0]
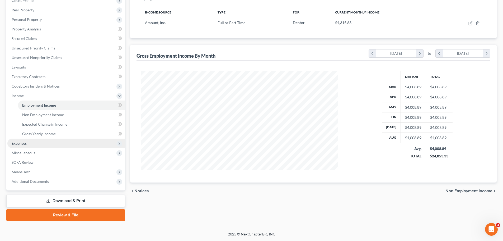
click at [27, 142] on span "Expenses" at bounding box center [66, 143] width 118 height 10
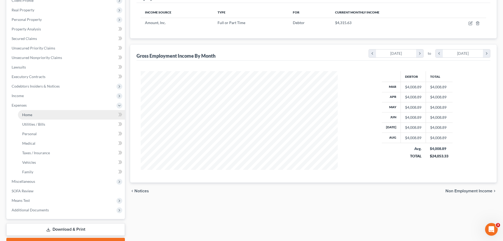
click at [34, 115] on link "Home" at bounding box center [71, 115] width 107 height 10
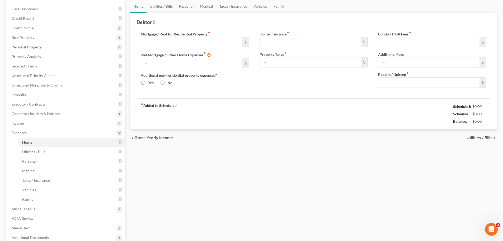
type input "1,438.00"
type input "0.00"
radio input "true"
type input "0.00"
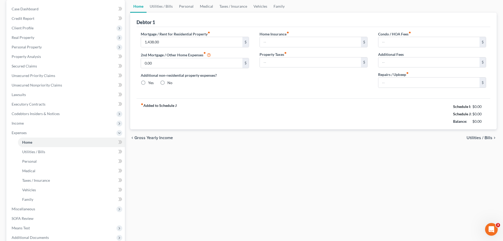
type input "0.00"
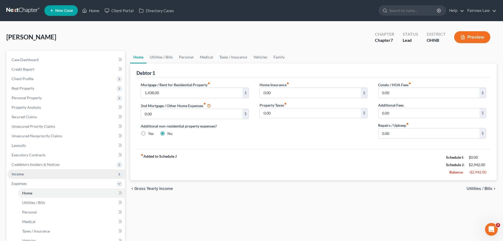
click at [12, 173] on span "Income" at bounding box center [18, 174] width 12 height 4
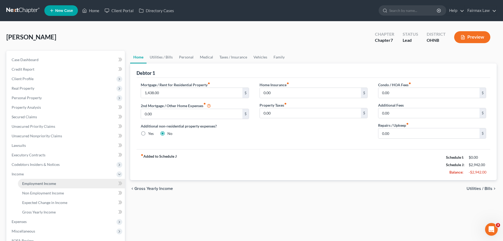
click at [45, 183] on span "Employment Income" at bounding box center [39, 183] width 34 height 4
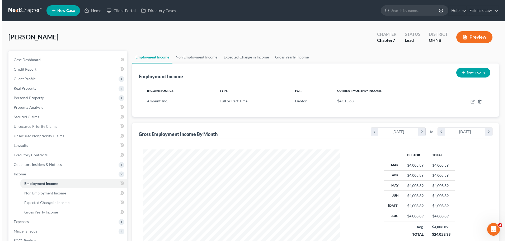
scroll to position [99, 208]
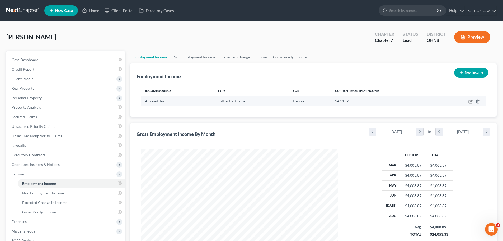
click at [471, 100] on icon "button" at bounding box center [470, 101] width 3 height 3
select select "0"
select select "14"
select select "2"
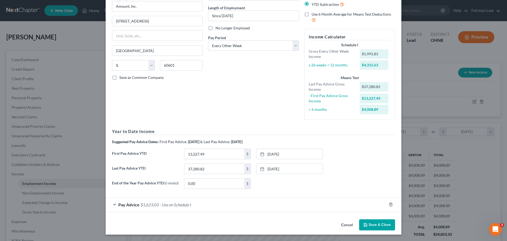
scroll to position [50, 0]
click at [173, 205] on span "- Use on Schedule I" at bounding box center [175, 204] width 31 height 5
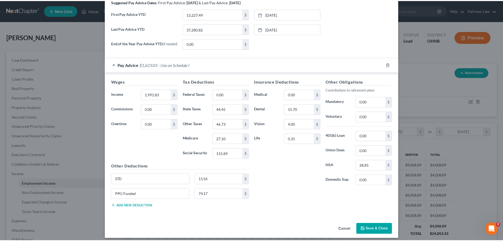
scroll to position [194, 0]
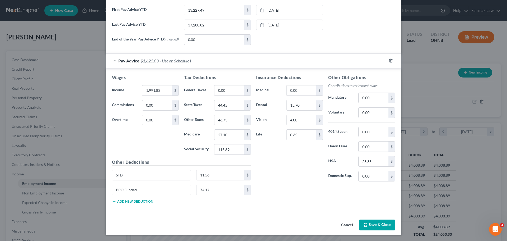
click at [371, 225] on button "Save & Close" at bounding box center [377, 224] width 36 height 11
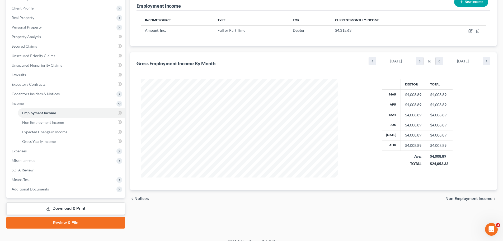
scroll to position [78, 0]
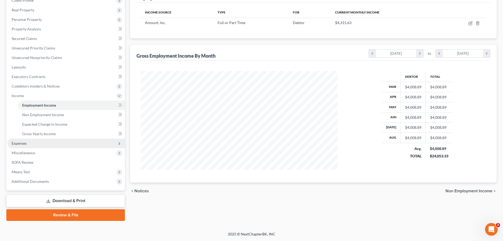
click at [33, 143] on span "Expenses" at bounding box center [66, 143] width 118 height 10
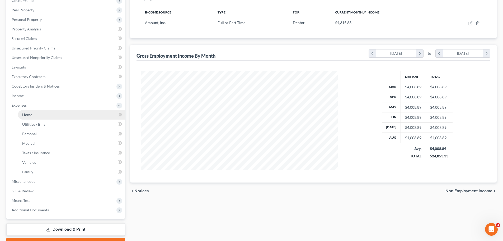
click at [35, 116] on link "Home" at bounding box center [71, 115] width 107 height 10
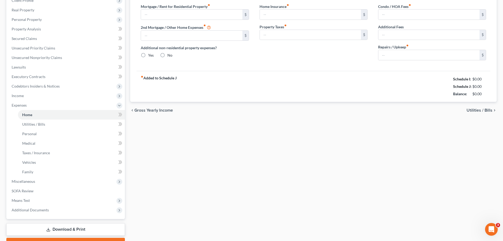
scroll to position [51, 0]
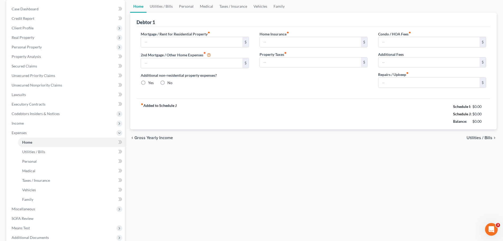
type input "1,438.00"
type input "0.00"
radio input "true"
type input "0.00"
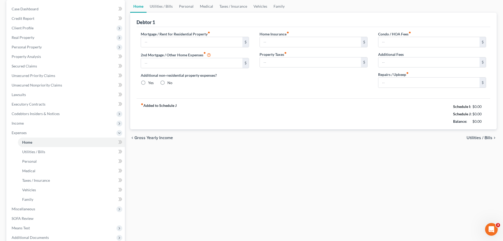
type input "0.00"
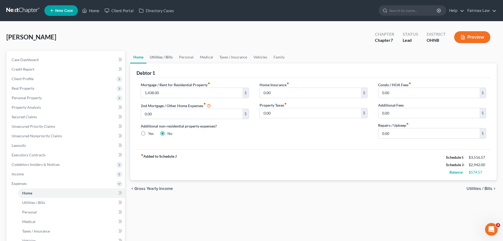
click at [172, 56] on link "Utilities / Bills" at bounding box center [161, 57] width 29 height 13
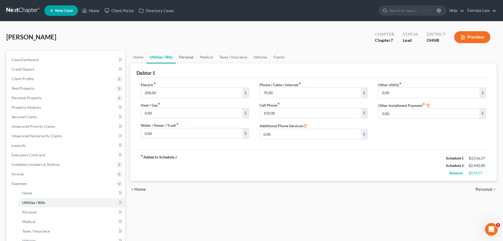
click at [190, 56] on link "Personal" at bounding box center [186, 57] width 21 height 13
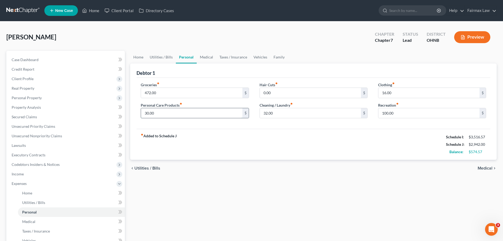
click at [154, 112] on input "30.00" at bounding box center [191, 113] width 101 height 10
type input "100.00"
click at [278, 114] on input "32.00" at bounding box center [310, 113] width 101 height 10
type input "7"
type input "60.00"
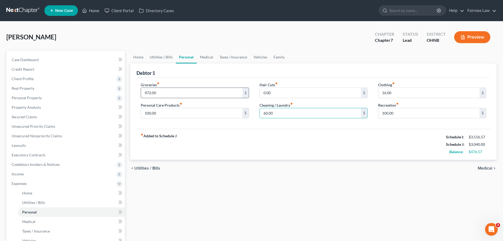
click at [157, 93] on input "472.00" at bounding box center [191, 93] width 101 height 10
type input "500.00"
click at [392, 92] on input "16.00" at bounding box center [429, 93] width 101 height 10
type input "40.00"
click at [346, 151] on div "fiber_manual_record Added to Schedule J Schedule I: $3,516.57 Schedule J: $3,09…" at bounding box center [314, 144] width 354 height 31
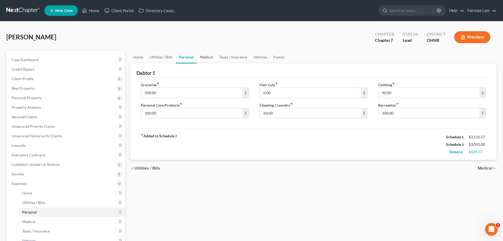
click at [208, 57] on link "Medical" at bounding box center [207, 57] width 20 height 13
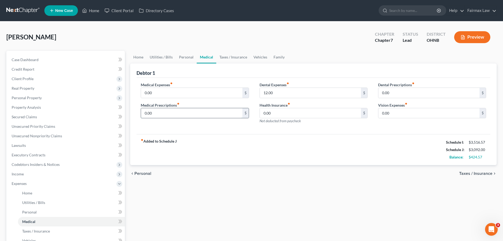
click at [165, 115] on input "0.00" at bounding box center [191, 113] width 101 height 10
type input "50.00"
click at [275, 139] on div "fiber_manual_record Added to Schedule J Schedule I: $3,516.57 Schedule J: $3,14…" at bounding box center [314, 149] width 354 height 31
click at [396, 113] on input "0.00" at bounding box center [429, 113] width 101 height 10
type input "10.00"
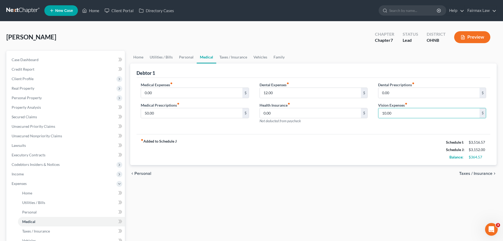
click at [349, 149] on div "fiber_manual_record Added to Schedule J Schedule I: $3,516.57 Schedule J: $3,15…" at bounding box center [314, 149] width 354 height 31
click at [260, 57] on link "Vehicles" at bounding box center [261, 57] width 20 height 13
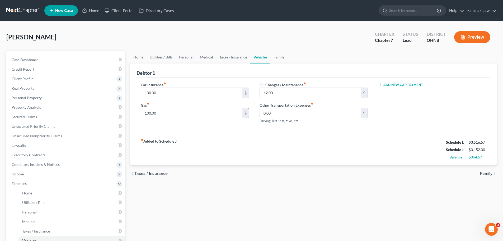
click at [157, 113] on input "100.00" at bounding box center [191, 113] width 101 height 10
type input "250.00"
click at [178, 94] on input "100.00" at bounding box center [191, 93] width 101 height 10
type input "110.00"
click at [276, 95] on input "42.00" at bounding box center [310, 93] width 101 height 10
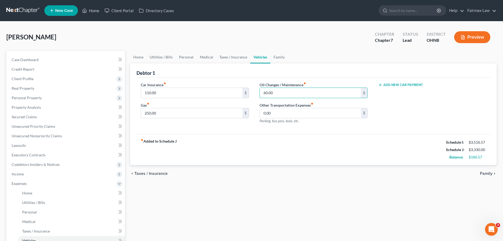
type input "60.00"
click at [275, 140] on div "fiber_manual_record Added to Schedule J Schedule I: $3,516.57 Schedule J: $3,33…" at bounding box center [314, 149] width 354 height 31
click at [166, 58] on link "Utilities / Bills" at bounding box center [161, 57] width 29 height 13
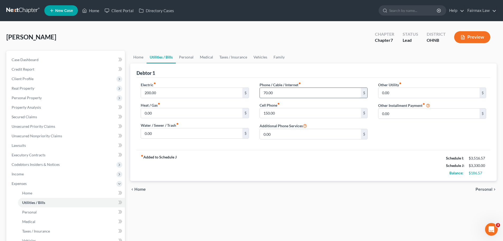
click at [274, 88] on input "70.00" at bounding box center [310, 93] width 101 height 10
type input "120.00"
click at [288, 180] on div "fiber_manual_record Added to Schedule J Schedule I: $3,516.57 Schedule J: $3,38…" at bounding box center [314, 165] width 354 height 31
drag, startPoint x: 446, startPoint y: 159, endPoint x: 486, endPoint y: 176, distance: 43.2
click at [486, 176] on div "Schedule I: $3,516.57 Schedule J: $3,380.00 Balance: $136.57" at bounding box center [466, 165] width 40 height 22
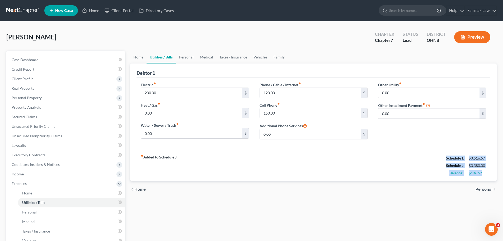
copy div "Schedule I: $3,516.57 Schedule J: $3,380.00 Balance: $136.57"
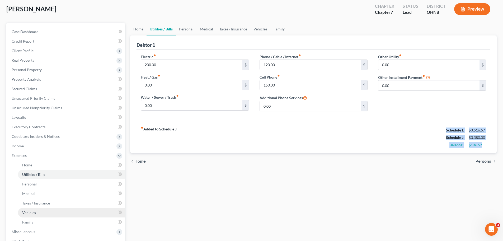
scroll to position [53, 0]
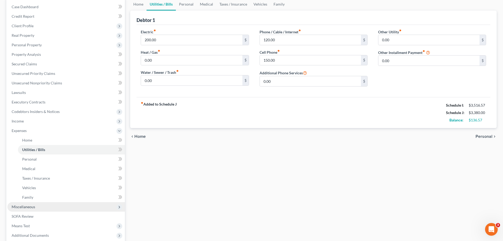
click at [16, 207] on span "Miscellaneous" at bounding box center [24, 206] width 24 height 4
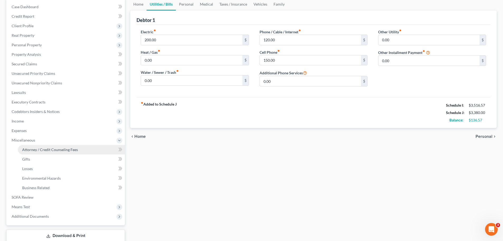
click at [59, 146] on link "Attorney / Credit Counseling Fees" at bounding box center [71, 150] width 107 height 10
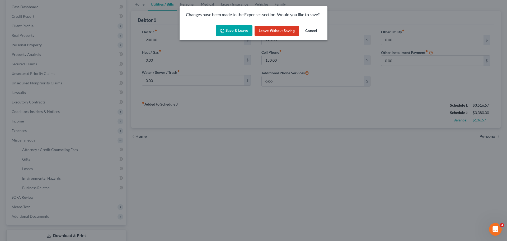
click at [228, 34] on button "Save & Leave" at bounding box center [234, 30] width 36 height 11
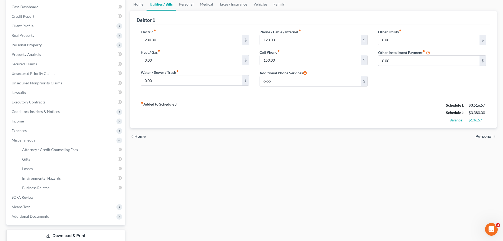
select select "4"
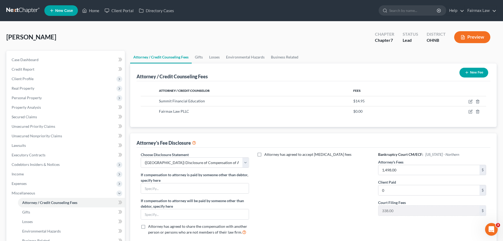
click at [129, 132] on div "Attorney / Credit Counseling Fees Gifts Losses Environmental Hazards Business R…" at bounding box center [314, 180] width 372 height 258
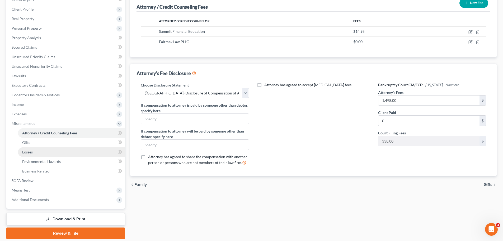
scroll to position [79, 0]
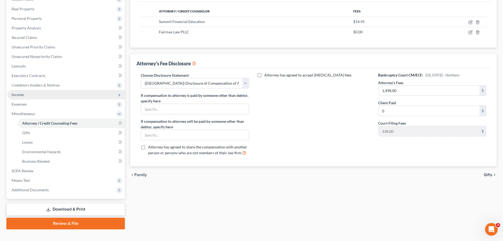
click at [38, 95] on span "Income" at bounding box center [66, 95] width 118 height 10
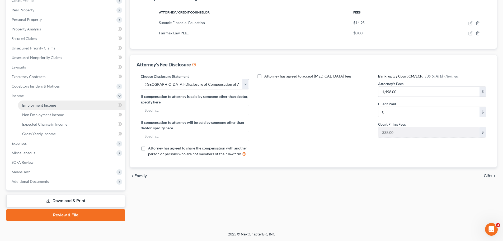
click at [41, 104] on span "Employment Income" at bounding box center [39, 105] width 34 height 4
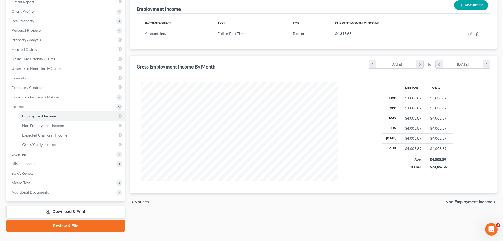
scroll to position [78, 0]
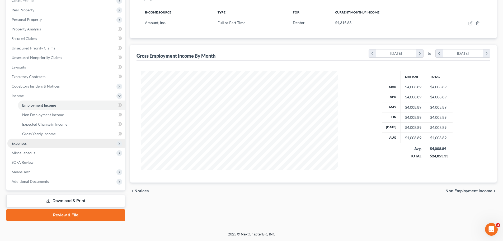
click at [37, 144] on span "Expenses" at bounding box center [66, 143] width 118 height 10
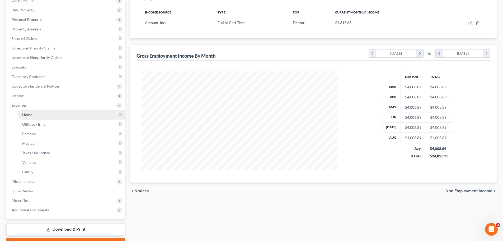
click at [33, 113] on link "Home" at bounding box center [71, 115] width 107 height 10
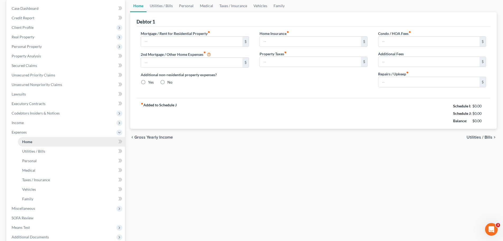
type input "1,438.00"
type input "0.00"
radio input "true"
type input "0.00"
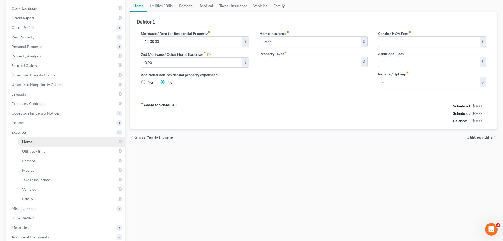
type input "0.00"
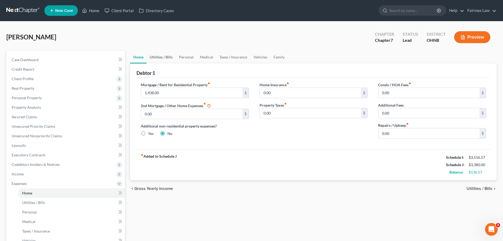
click at [155, 57] on link "Utilities / Bills" at bounding box center [161, 57] width 29 height 13
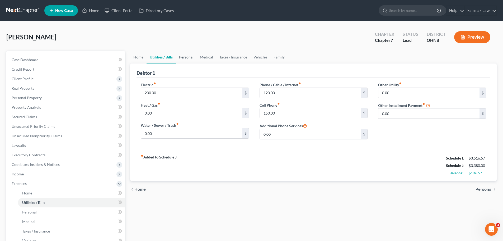
click at [181, 56] on link "Personal" at bounding box center [186, 57] width 21 height 13
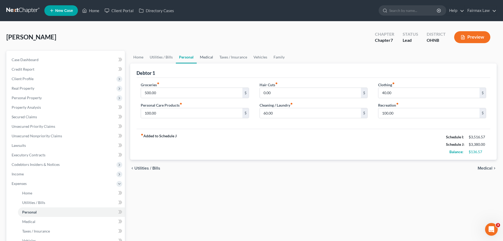
click at [209, 56] on link "Medical" at bounding box center [207, 57] width 20 height 13
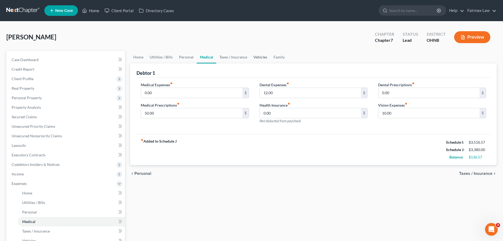
click at [255, 57] on link "Vehicles" at bounding box center [261, 57] width 20 height 13
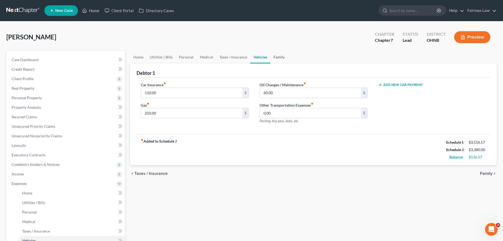
click at [276, 59] on link "Family" at bounding box center [279, 57] width 17 height 13
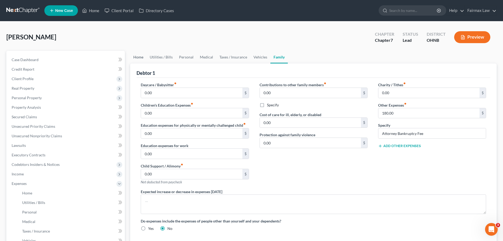
click at [131, 57] on link "Home" at bounding box center [138, 57] width 16 height 13
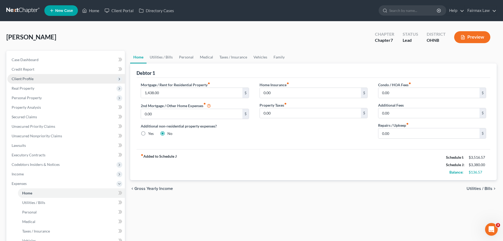
click at [33, 82] on span "Client Profile" at bounding box center [66, 79] width 118 height 10
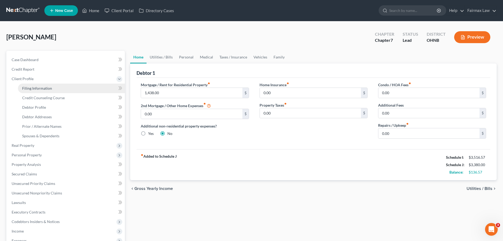
click at [36, 89] on span "Filing Information" at bounding box center [37, 88] width 30 height 4
select select "1"
select select "0"
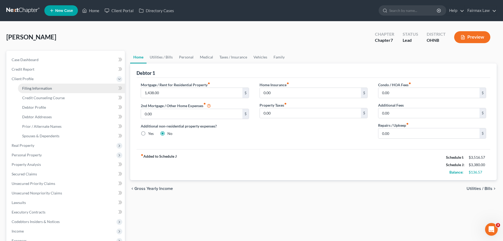
select select "36"
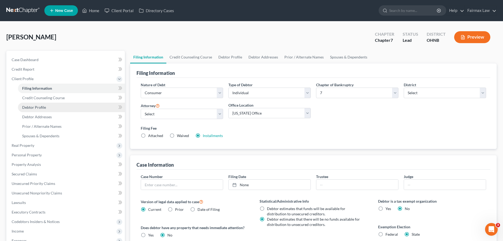
click at [42, 109] on span "Debtor Profile" at bounding box center [34, 107] width 24 height 4
select select "0"
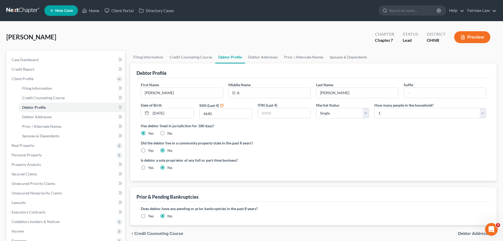
radio input "true"
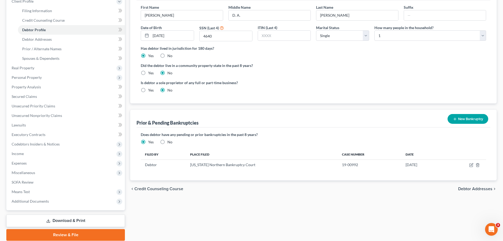
scroll to position [79, 0]
